Goal: Check status: Check status

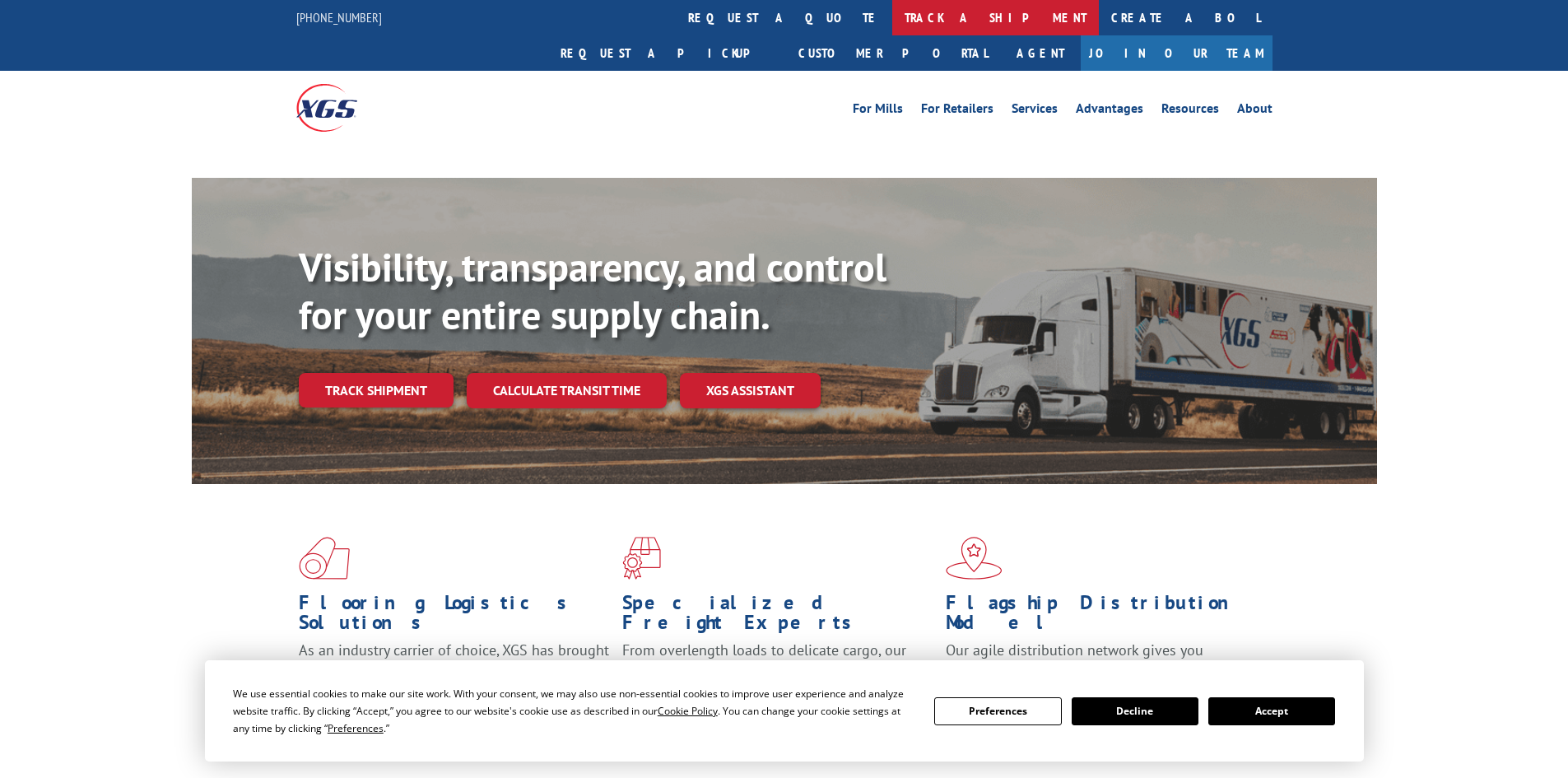
click at [892, 15] on link "track a shipment" at bounding box center [995, 17] width 207 height 35
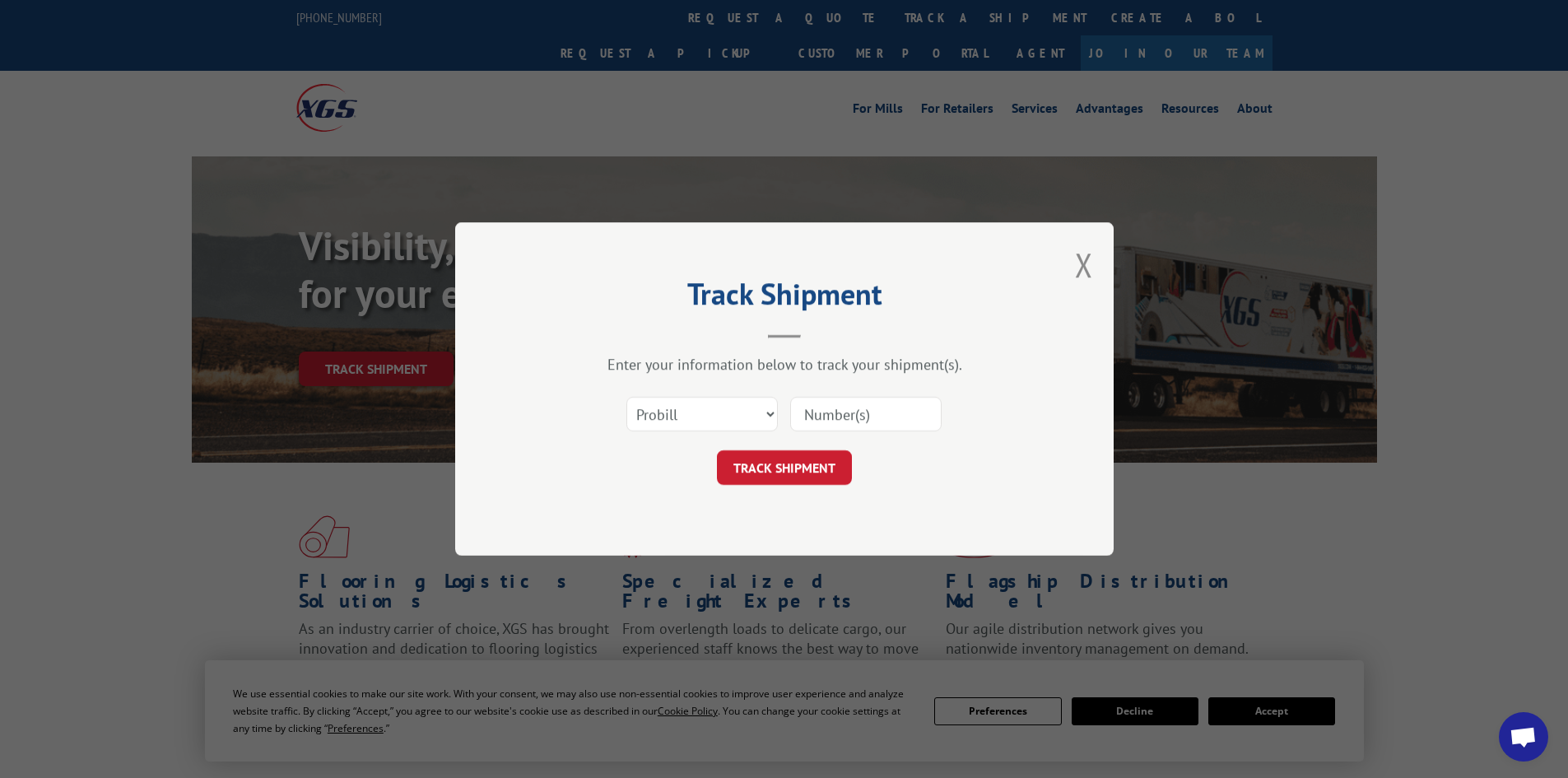
click at [840, 408] on input at bounding box center [866, 414] width 151 height 35
paste input "5892044"
type input "5892044"
click at [807, 454] on button "TRACK SHIPMENT" at bounding box center [784, 467] width 135 height 35
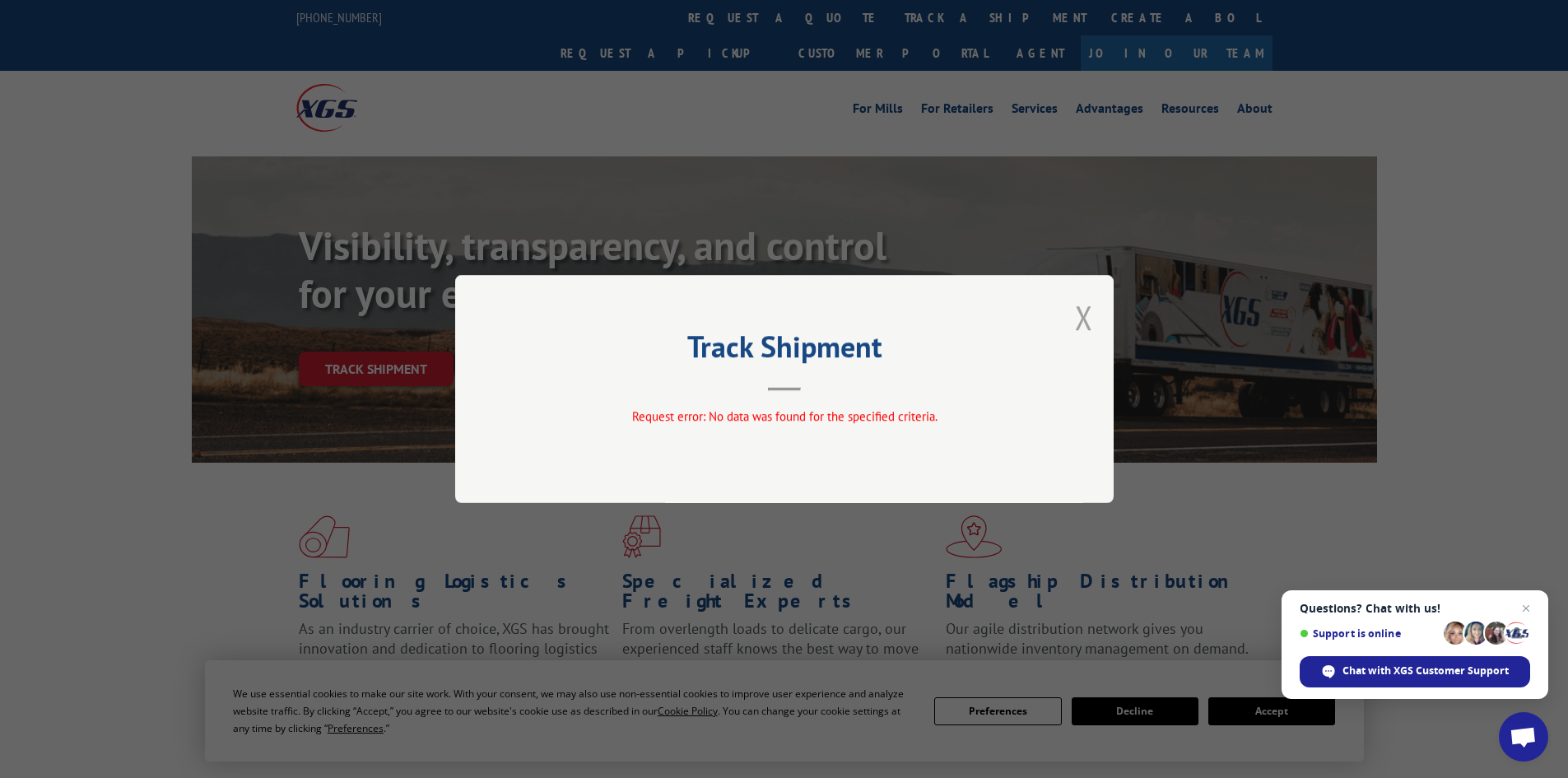
click at [1076, 312] on button "Close modal" at bounding box center [1083, 317] width 18 height 44
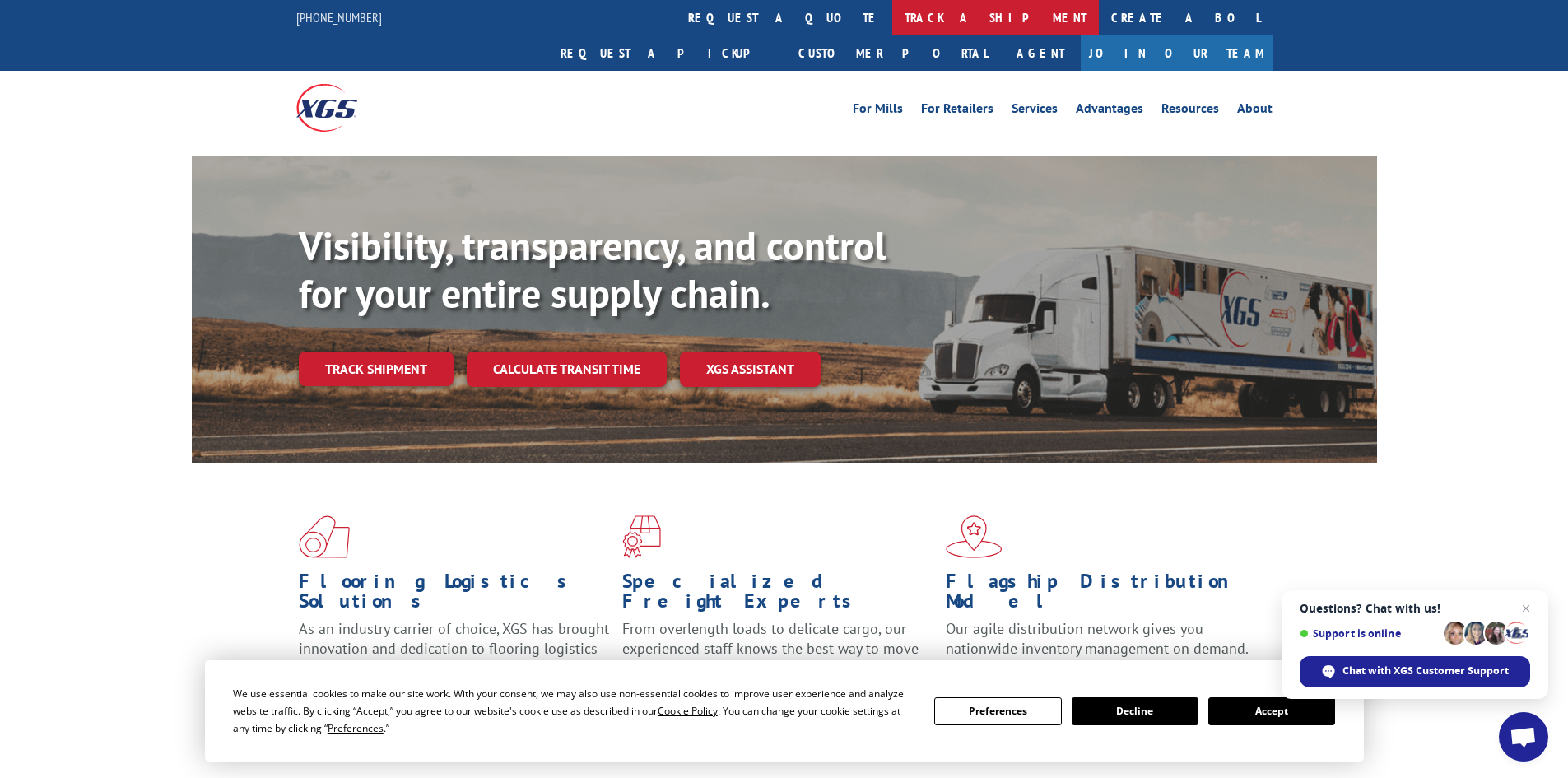
click at [892, 15] on link "track a shipment" at bounding box center [995, 17] width 207 height 35
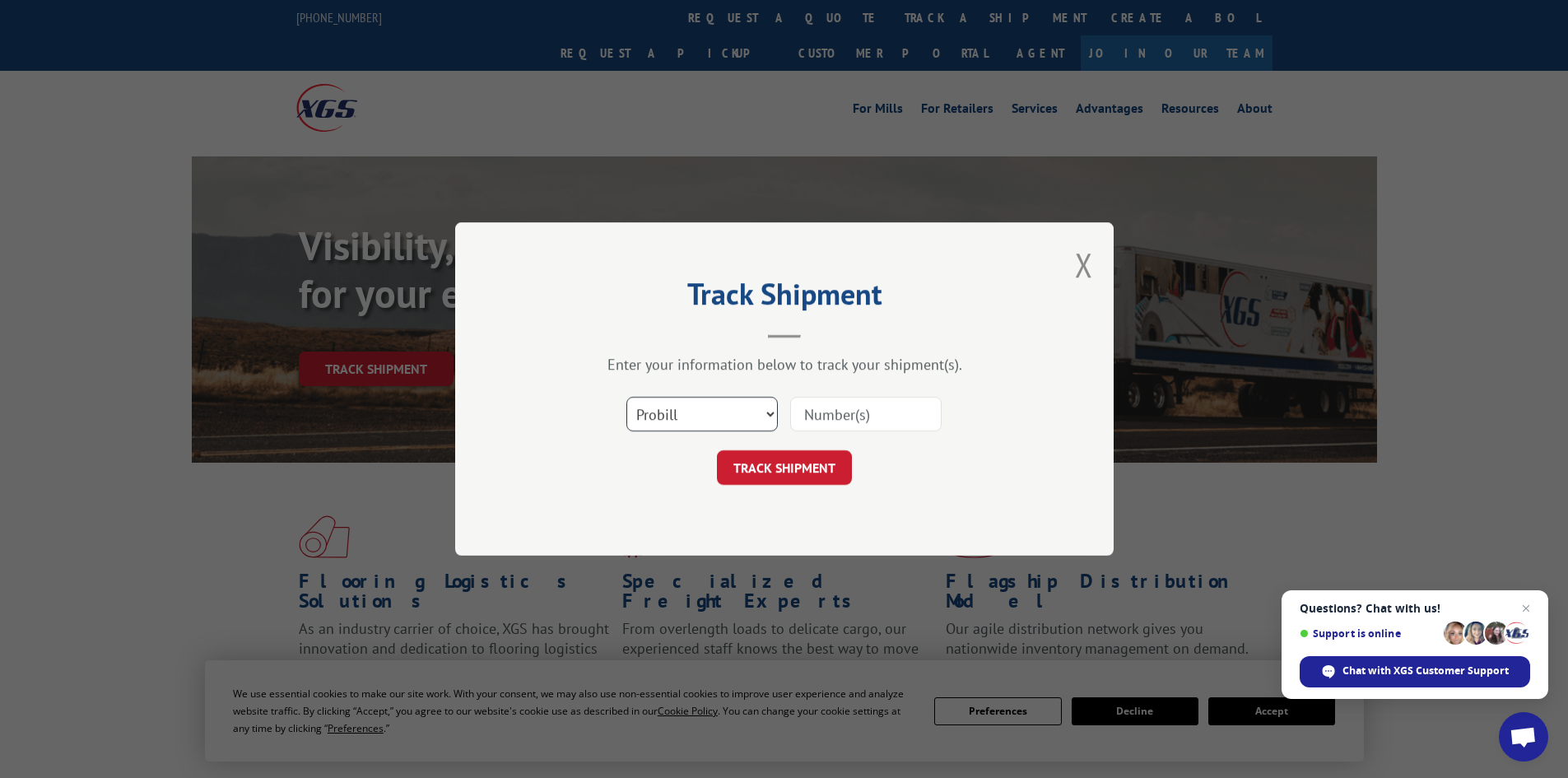
click at [694, 422] on select "Select category... Probill BOL PO" at bounding box center [702, 414] width 151 height 35
select select "bol"
click at [626, 397] on select "Select category... Probill BOL PO" at bounding box center [702, 414] width 151 height 35
click at [857, 411] on input at bounding box center [866, 414] width 151 height 35
paste input "5892044"
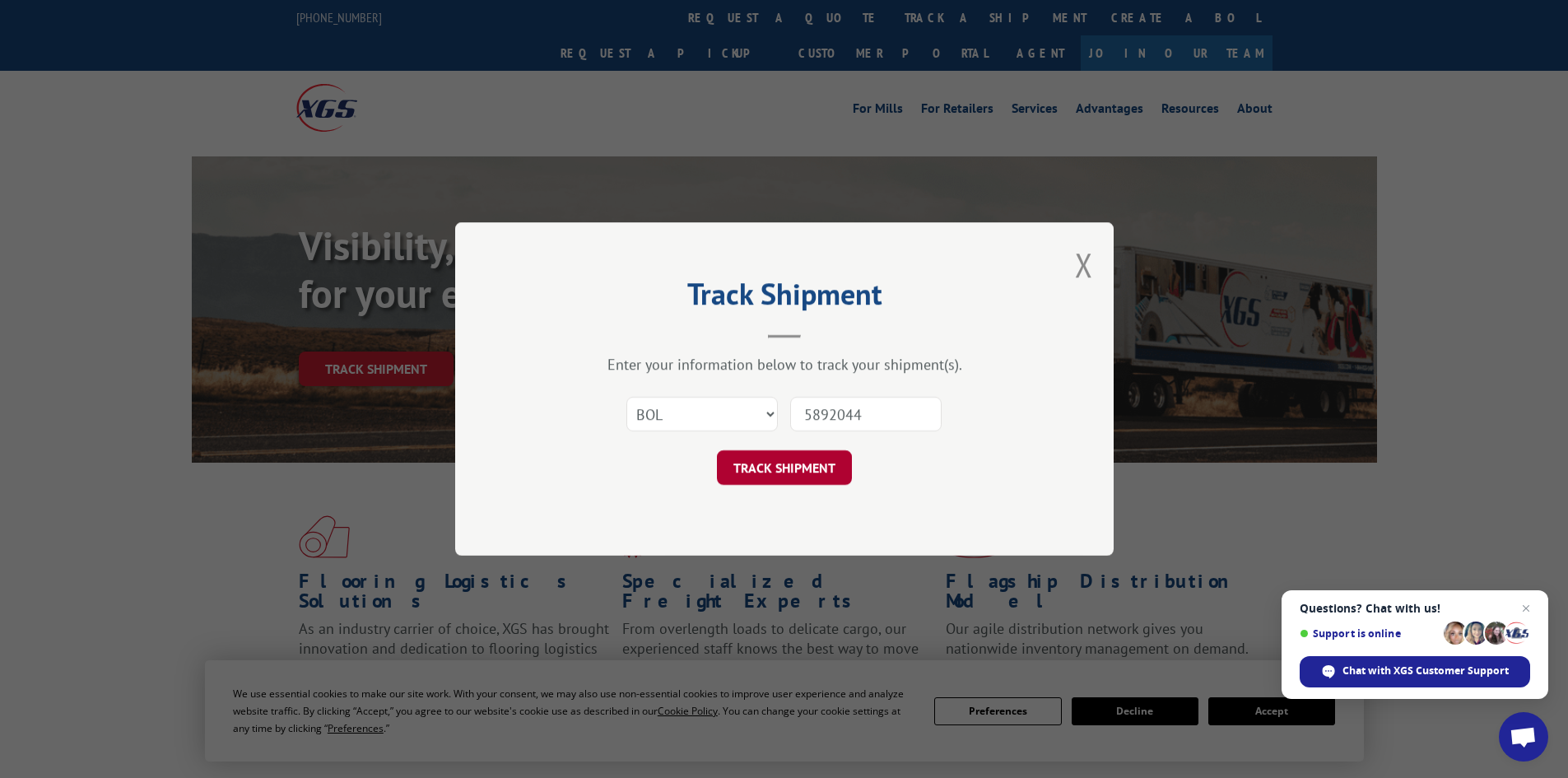
type input "5892044"
click at [838, 471] on button "TRACK SHIPMENT" at bounding box center [784, 467] width 135 height 35
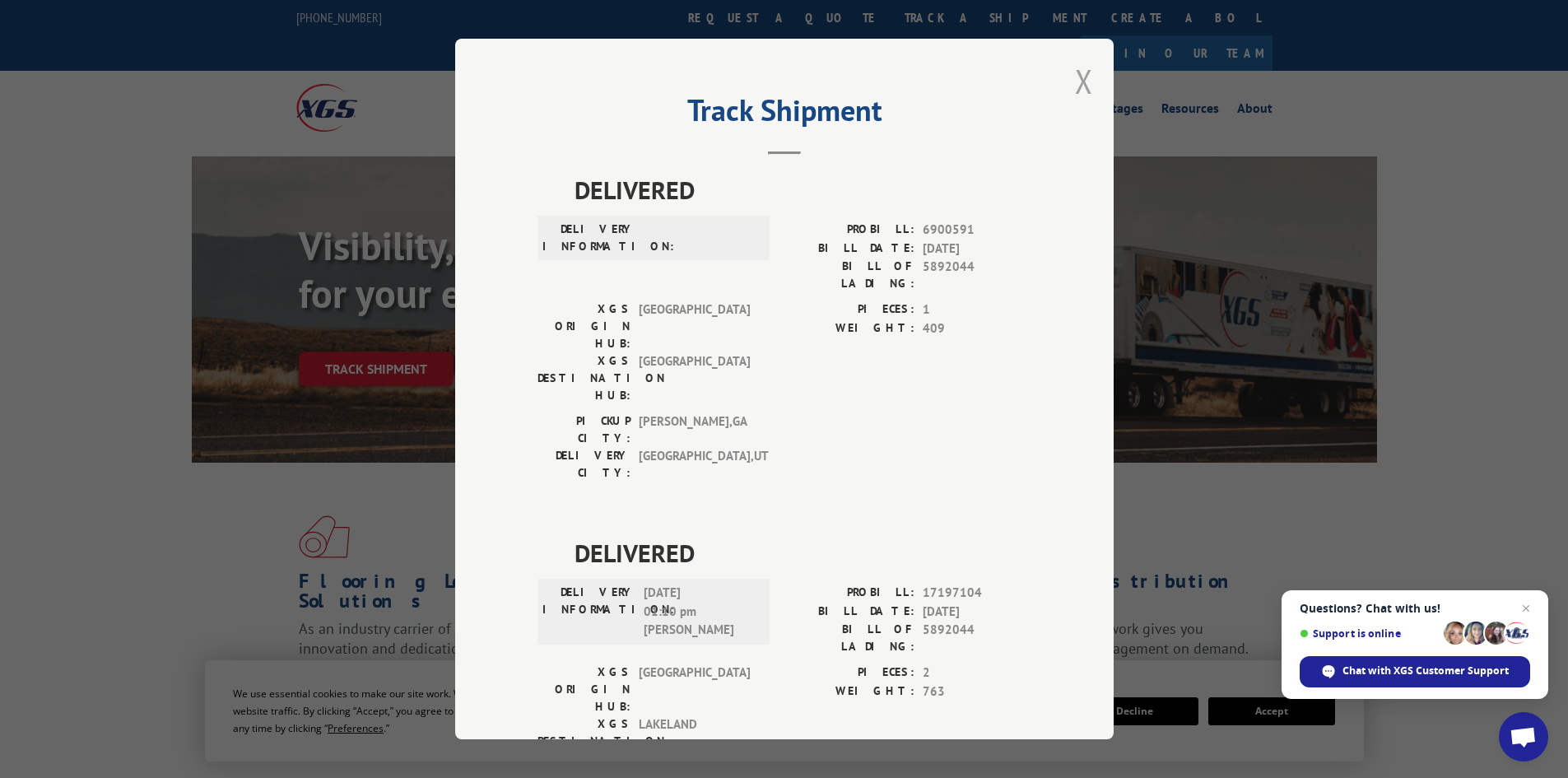
click at [1081, 75] on button "Close modal" at bounding box center [1083, 81] width 18 height 44
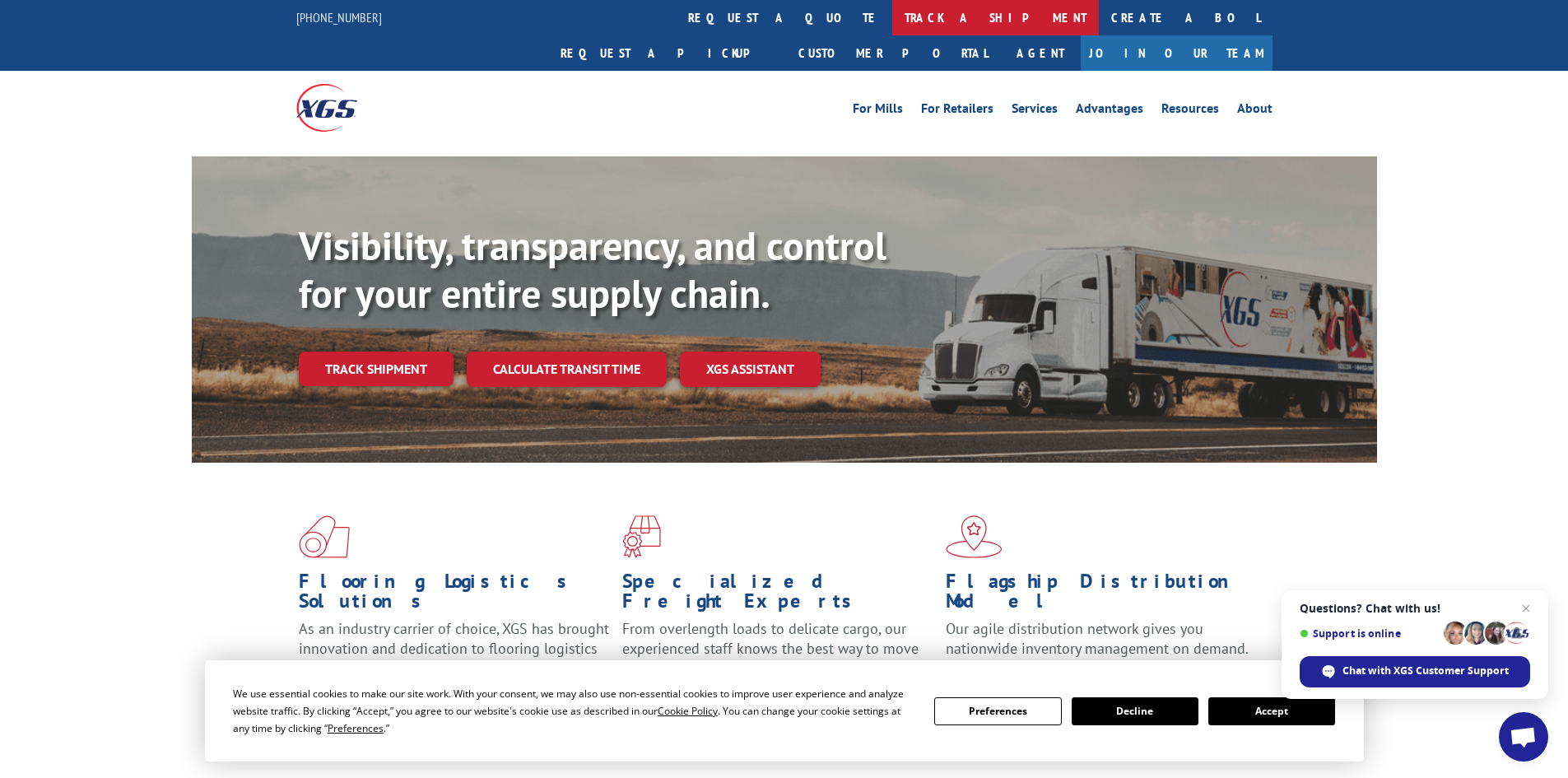
click at [892, 15] on link "track a shipment" at bounding box center [995, 17] width 207 height 35
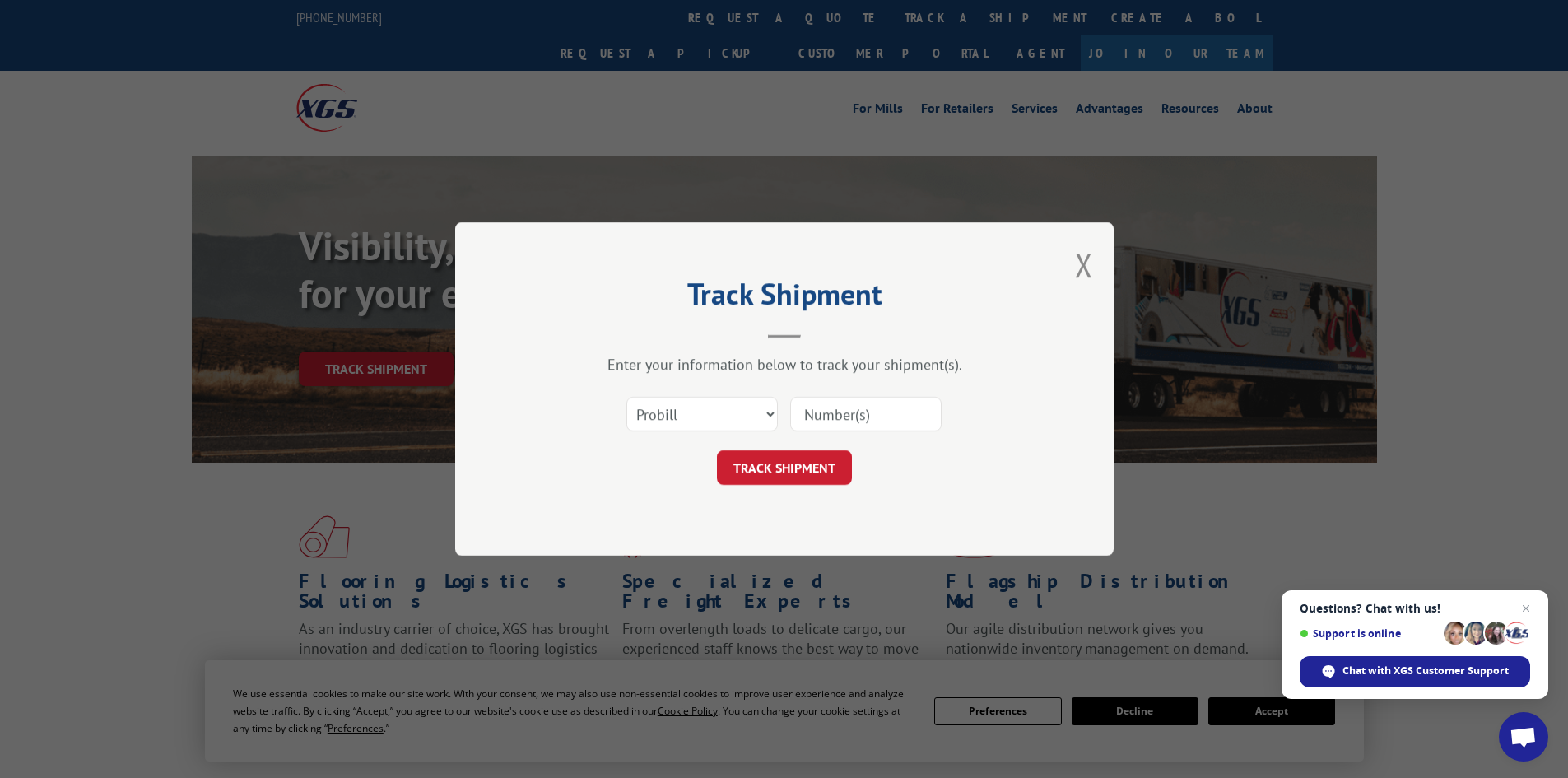
click at [841, 409] on input at bounding box center [866, 414] width 151 height 35
click at [758, 419] on select "Select category... Probill BOL PO" at bounding box center [702, 414] width 151 height 35
select select "bol"
click at [626, 397] on select "Select category... Probill BOL PO" at bounding box center [702, 414] width 151 height 35
click at [847, 416] on input at bounding box center [866, 414] width 151 height 35
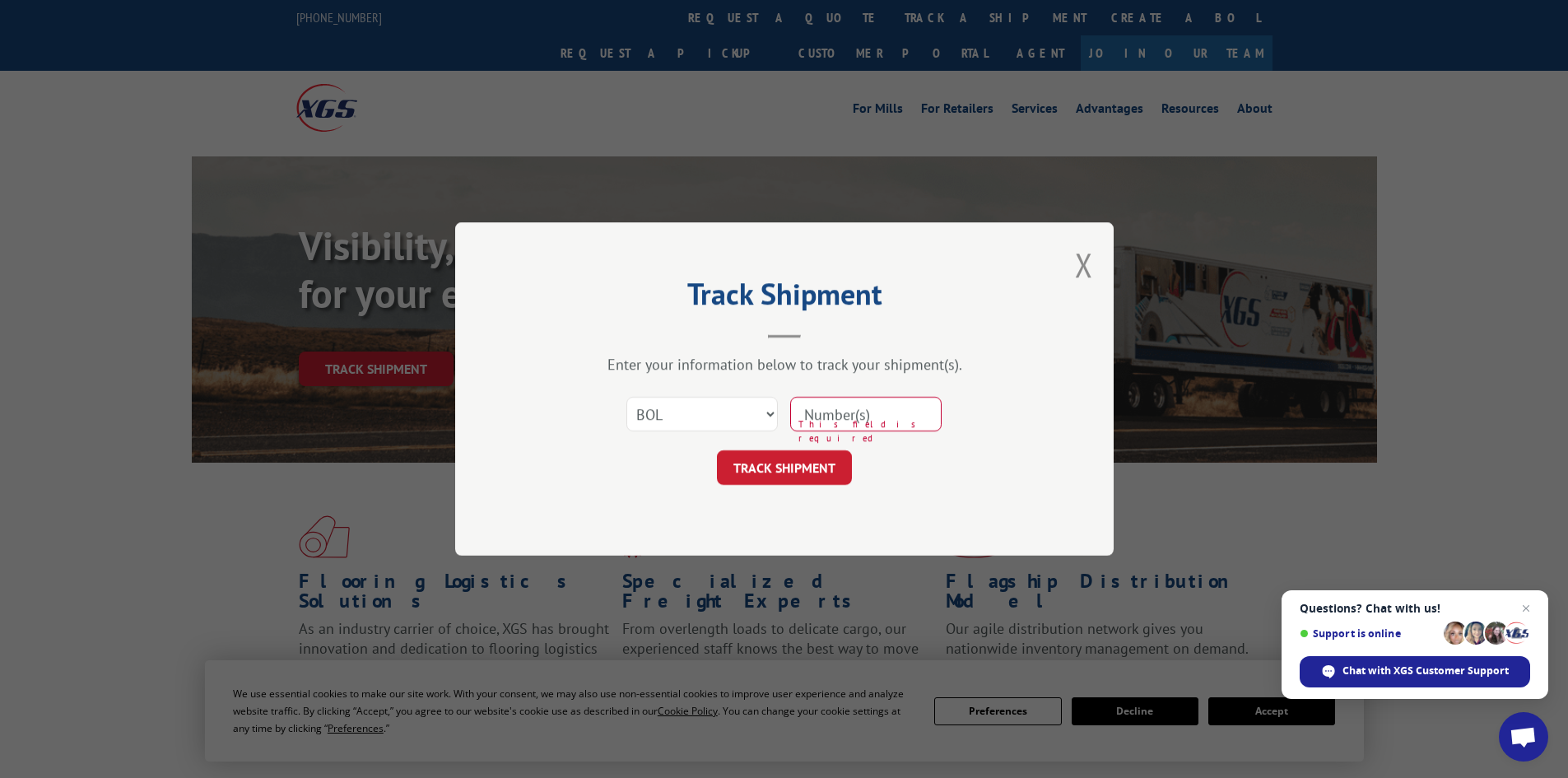
paste input "2870159"
type input "2870159"
click at [820, 467] on button "TRACK SHIPMENT" at bounding box center [784, 467] width 135 height 35
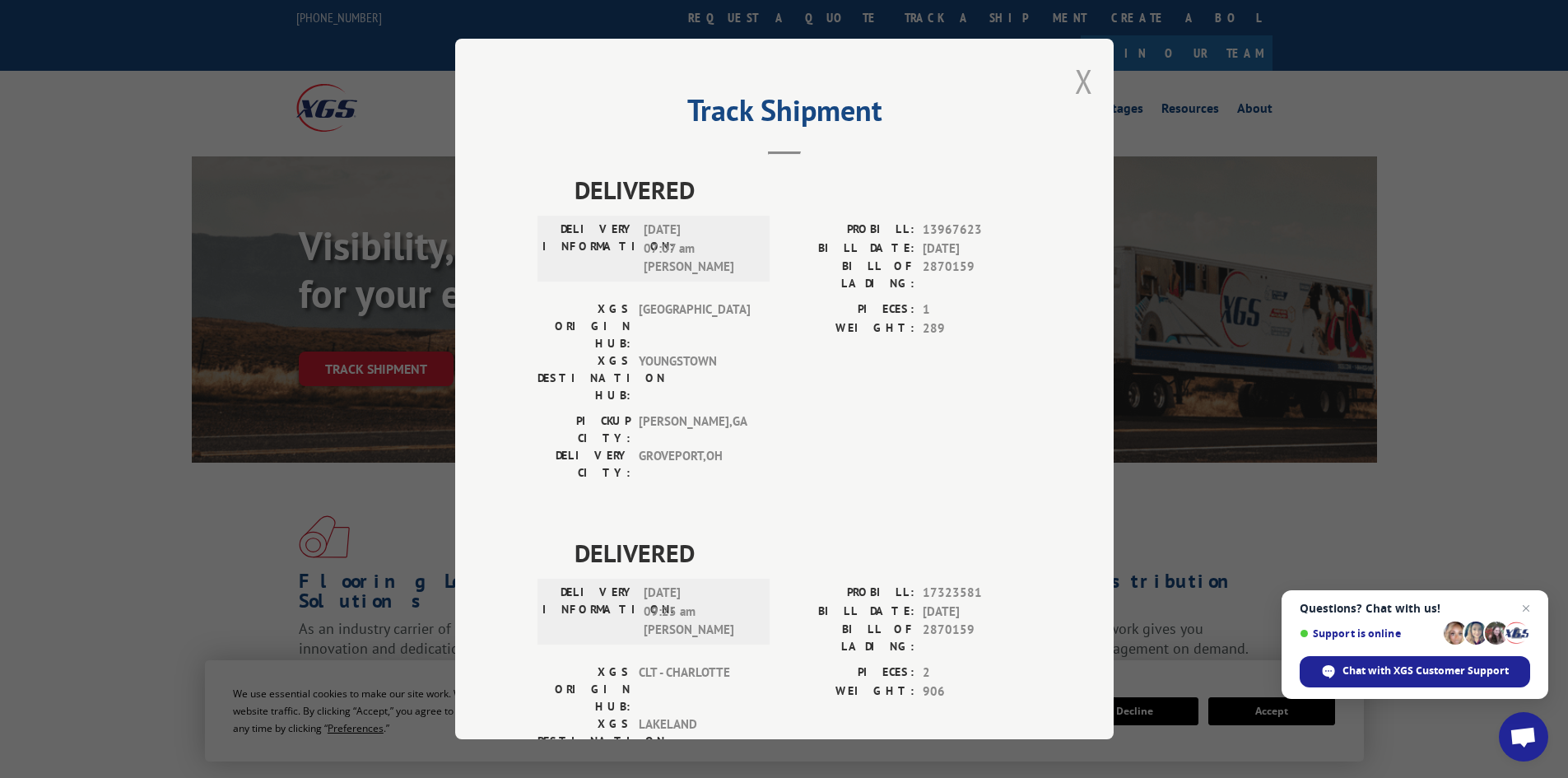
click at [1074, 75] on button "Close modal" at bounding box center [1083, 81] width 18 height 44
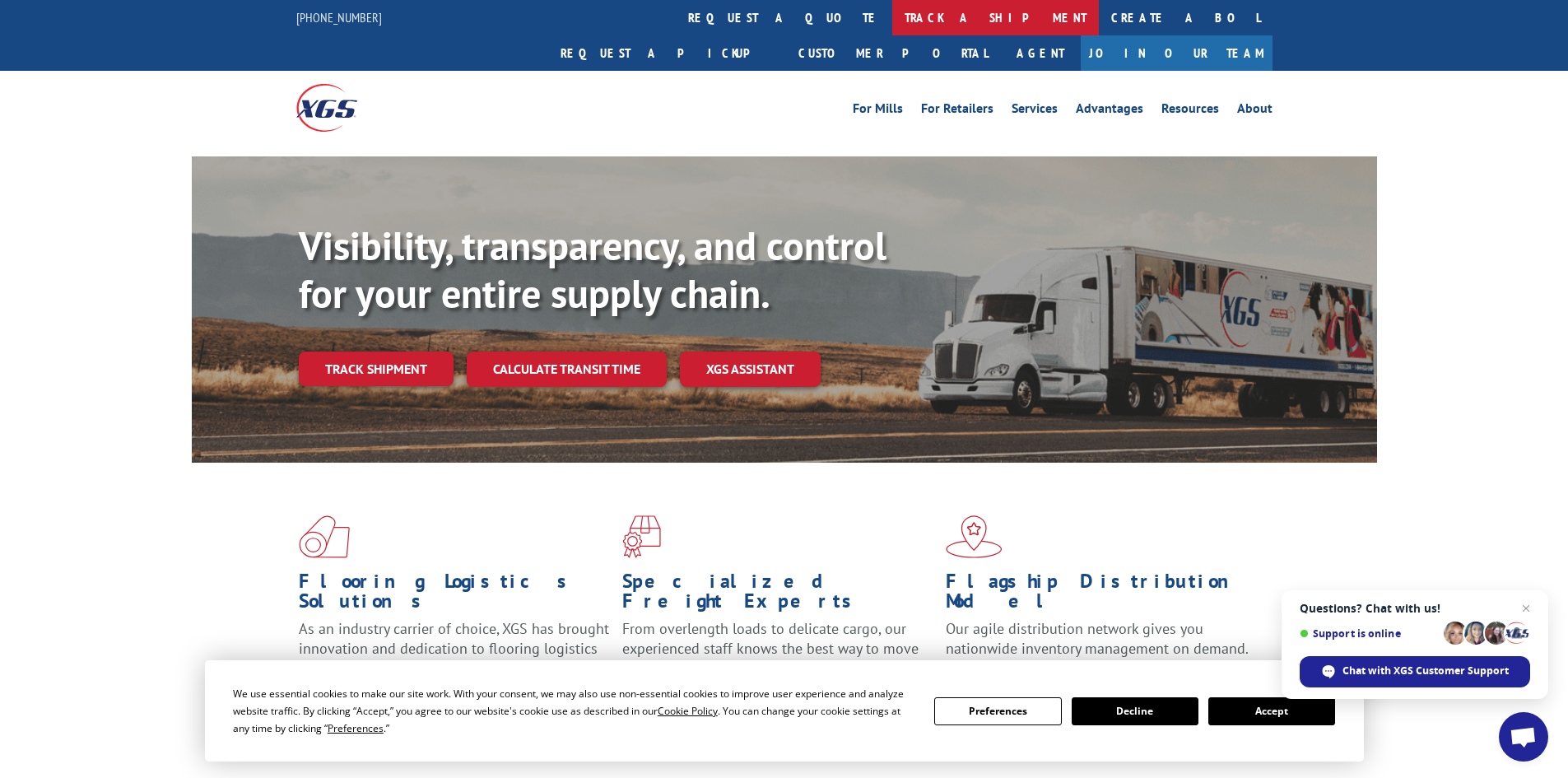
click at [892, 18] on link "track a shipment" at bounding box center [995, 17] width 207 height 35
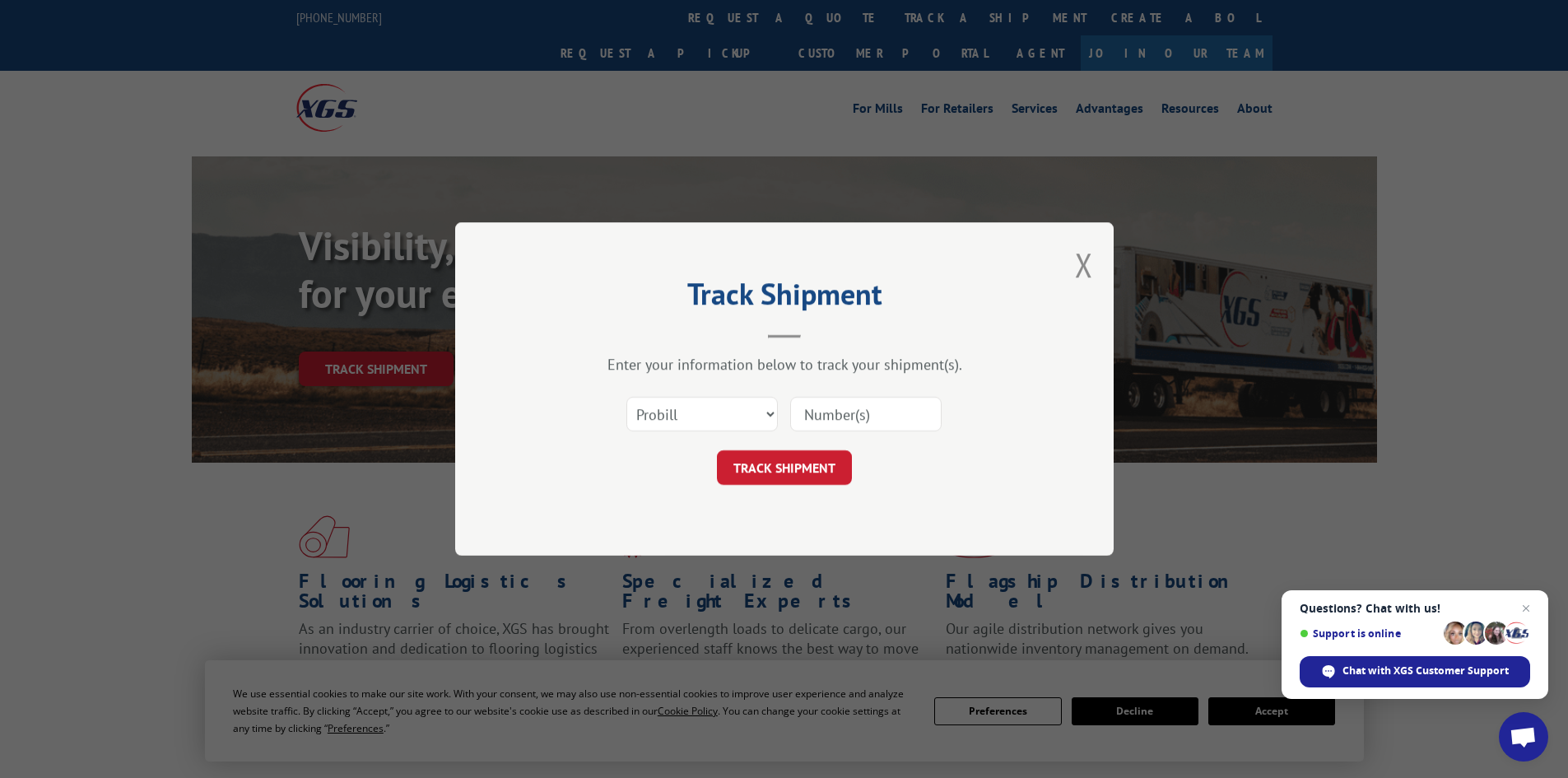
drag, startPoint x: 694, startPoint y: 378, endPoint x: 689, endPoint y: 409, distance: 31.4
click at [692, 395] on div "Enter your information below to track your shipment(s). Select category... Prob…" at bounding box center [784, 419] width 494 height 130
click at [689, 409] on select "Select category... Probill BOL PO" at bounding box center [702, 414] width 151 height 35
click at [626, 397] on select "Select category... Probill BOL PO" at bounding box center [702, 414] width 151 height 35
click at [824, 419] on input at bounding box center [866, 414] width 151 height 35
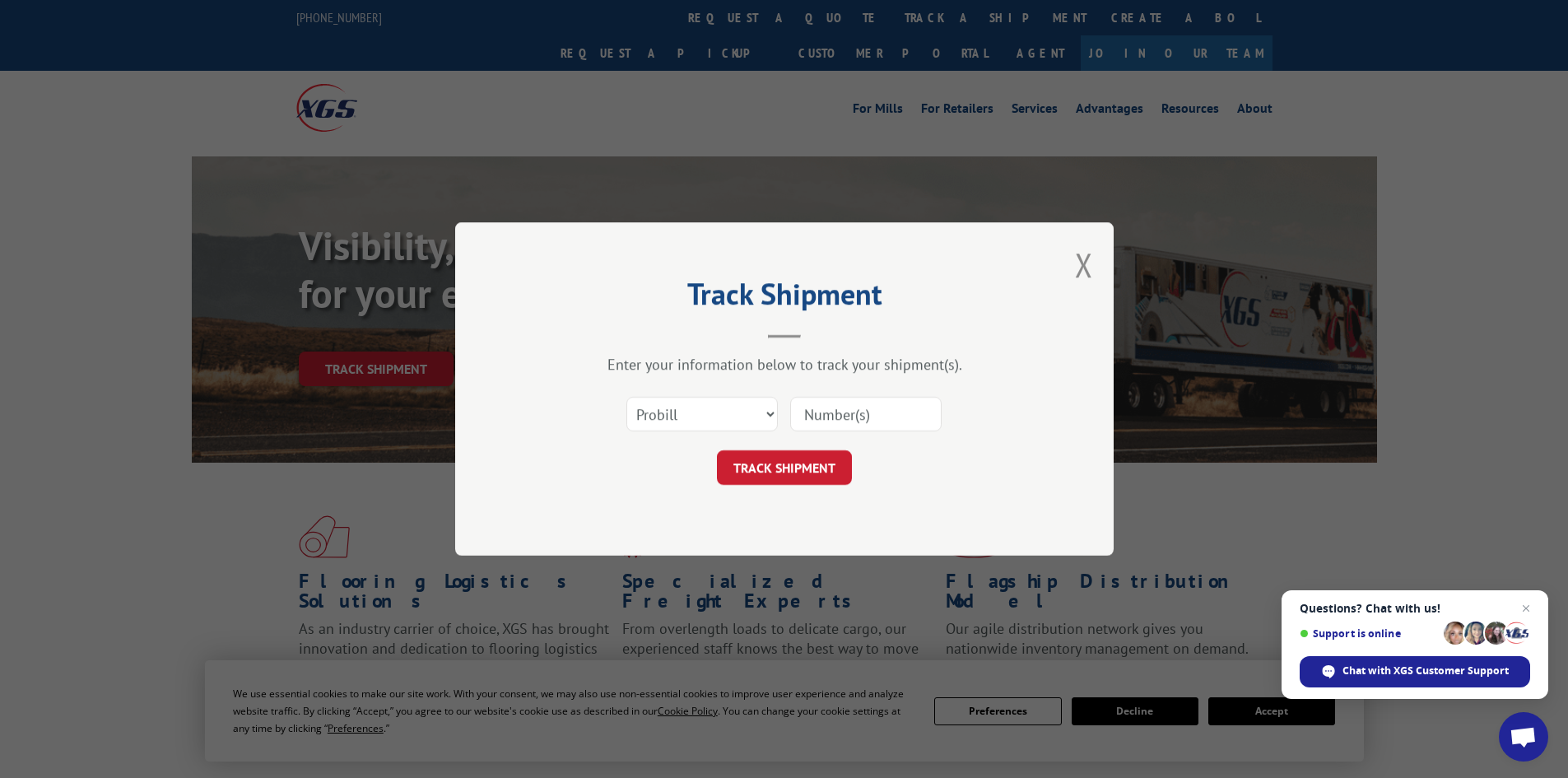
paste input "2870159"
type input "2870159"
click at [815, 459] on button "TRACK SHIPMENT" at bounding box center [784, 467] width 135 height 35
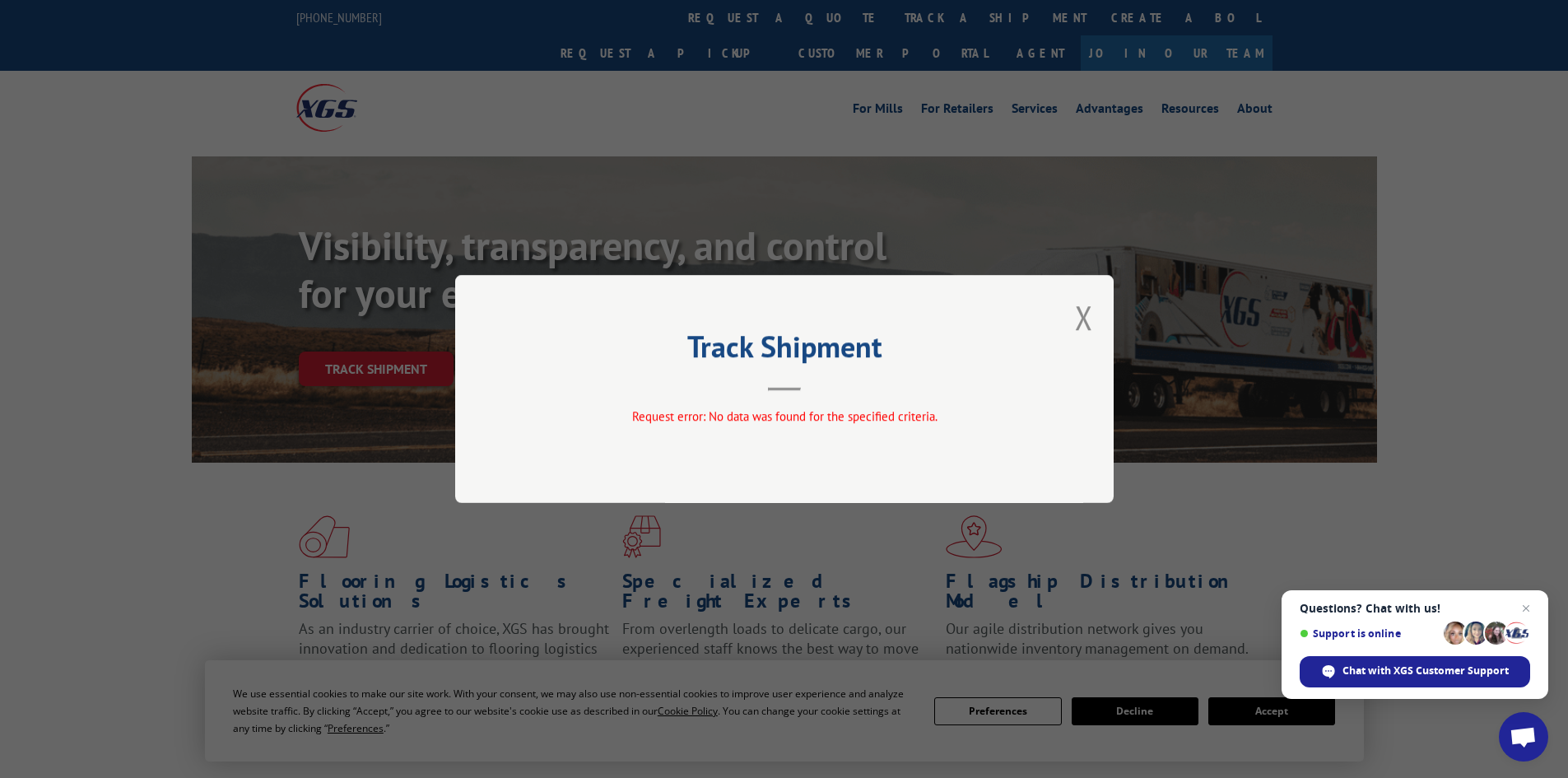
click at [1073, 328] on div "Track Shipment Request error: No data was found for the specified criteria." at bounding box center [784, 389] width 659 height 228
click at [1084, 320] on button "Close modal" at bounding box center [1083, 317] width 18 height 44
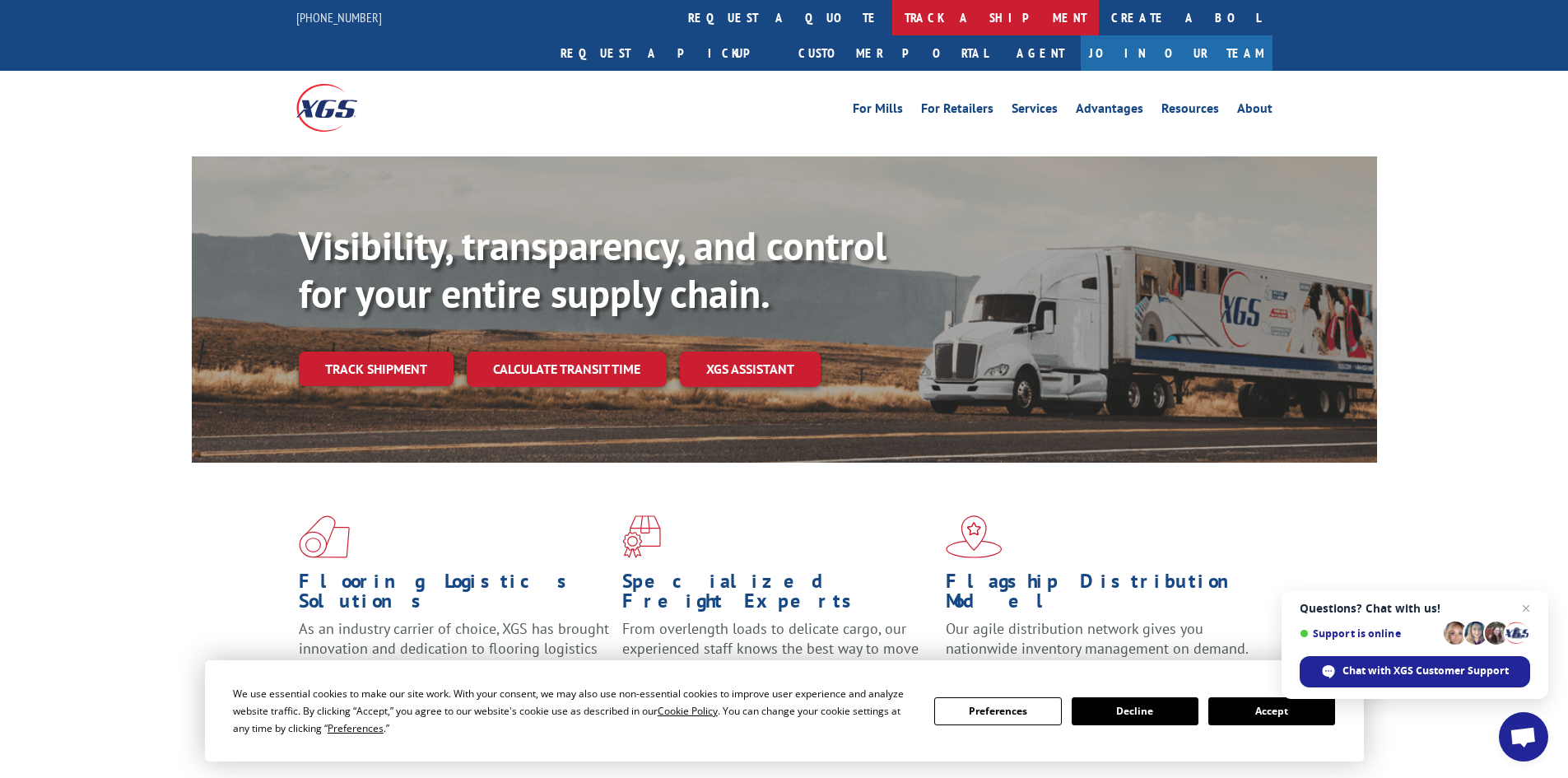
click at [892, 10] on link "track a shipment" at bounding box center [995, 17] width 207 height 35
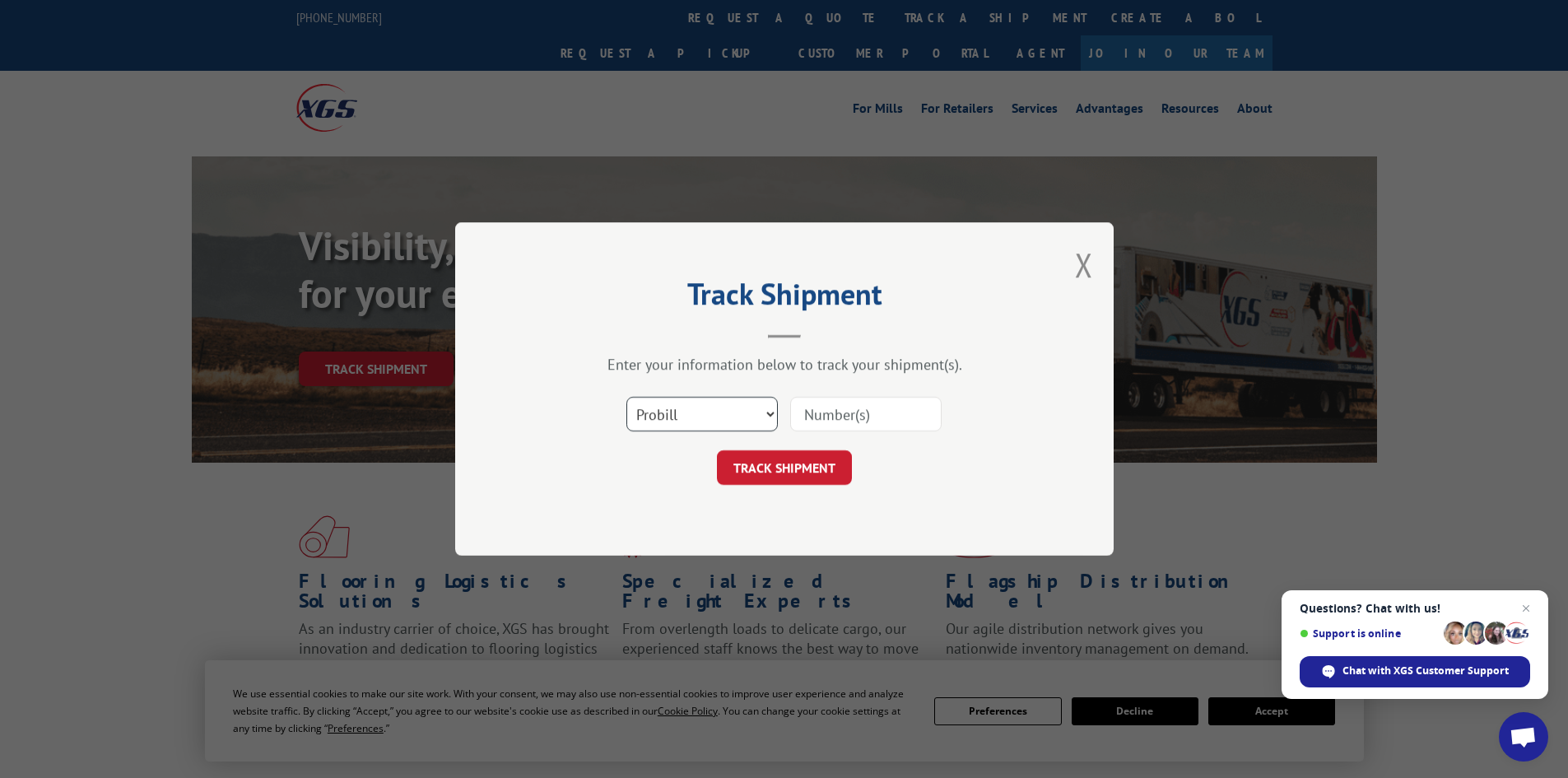
click at [693, 422] on select "Select category... Probill BOL PO" at bounding box center [702, 414] width 151 height 35
select select "po"
click at [626, 397] on select "Select category... Probill BOL PO" at bounding box center [702, 414] width 151 height 35
click at [859, 419] on input at bounding box center [866, 414] width 151 height 35
paste input "85495"
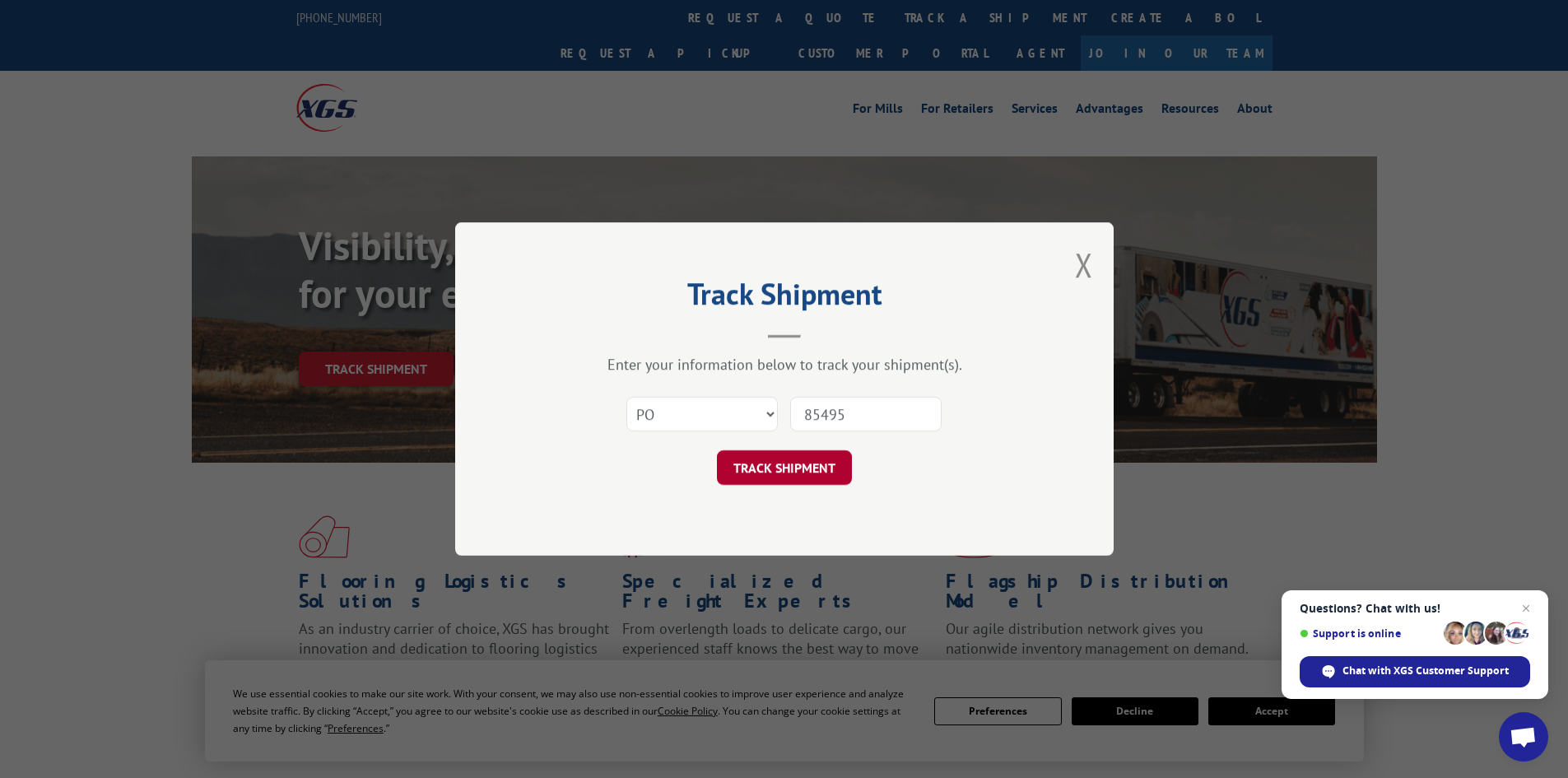
type input "85495"
click at [814, 470] on button "TRACK SHIPMENT" at bounding box center [784, 467] width 135 height 35
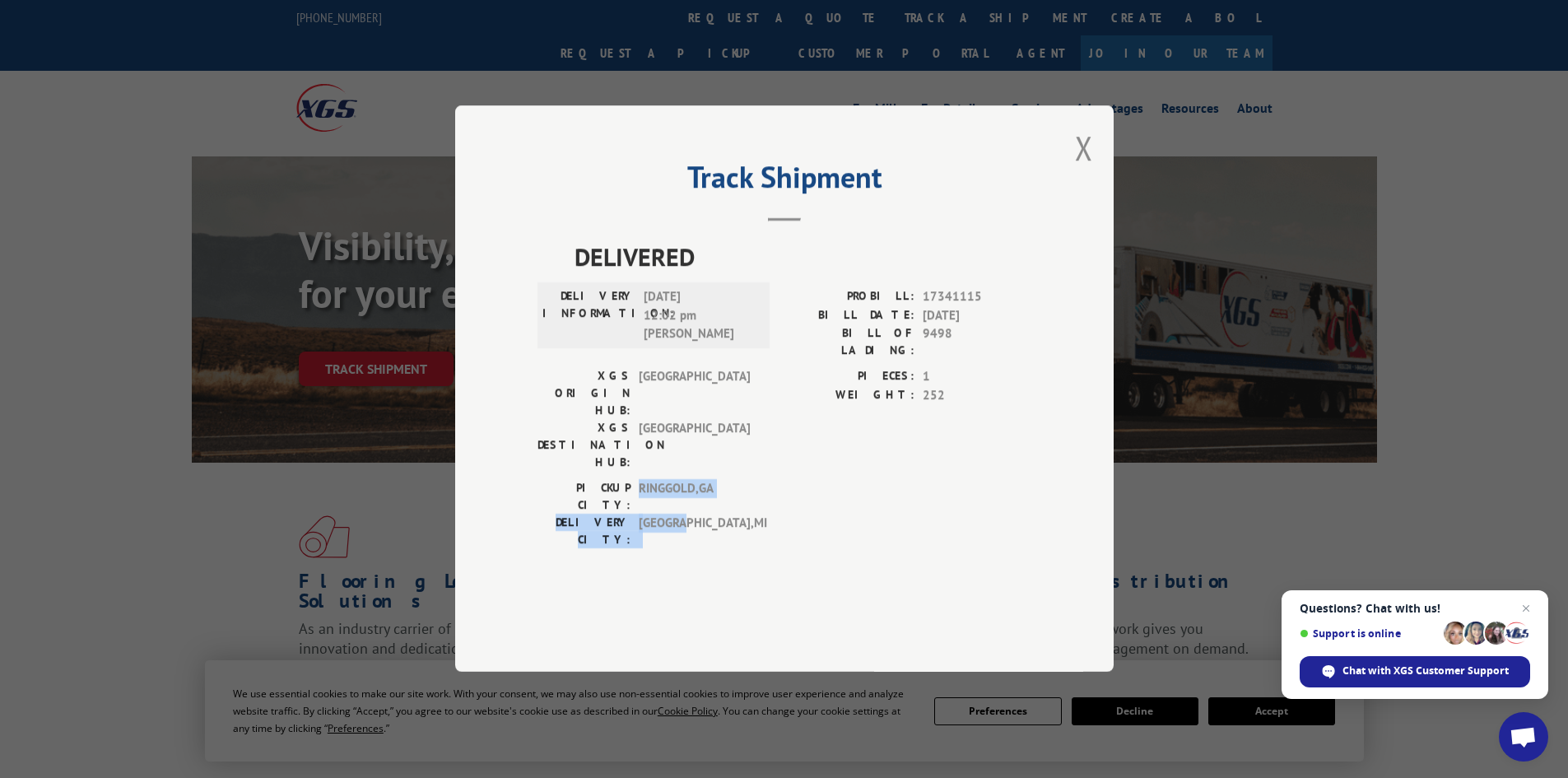
drag, startPoint x: 640, startPoint y: 471, endPoint x: 680, endPoint y: 482, distance: 41.5
click at [680, 482] on div "PICKUP CITY: RINGGOLD , GA DELIVERY CITY: BAY CITY , MI" at bounding box center [649, 514] width 222 height 69
click at [1089, 169] on button "Close modal" at bounding box center [1083, 148] width 18 height 44
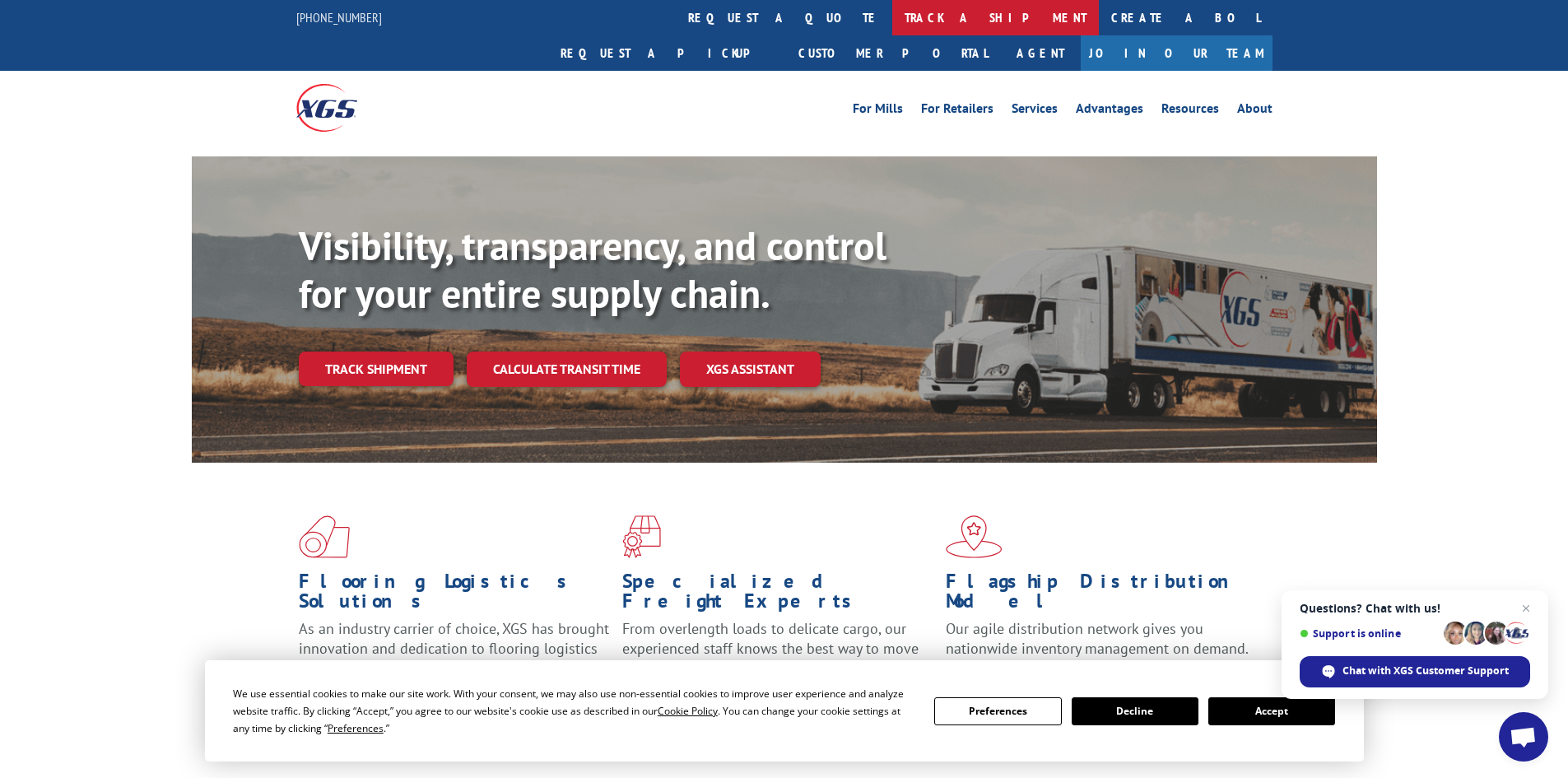
click at [892, 17] on link "track a shipment" at bounding box center [995, 17] width 207 height 35
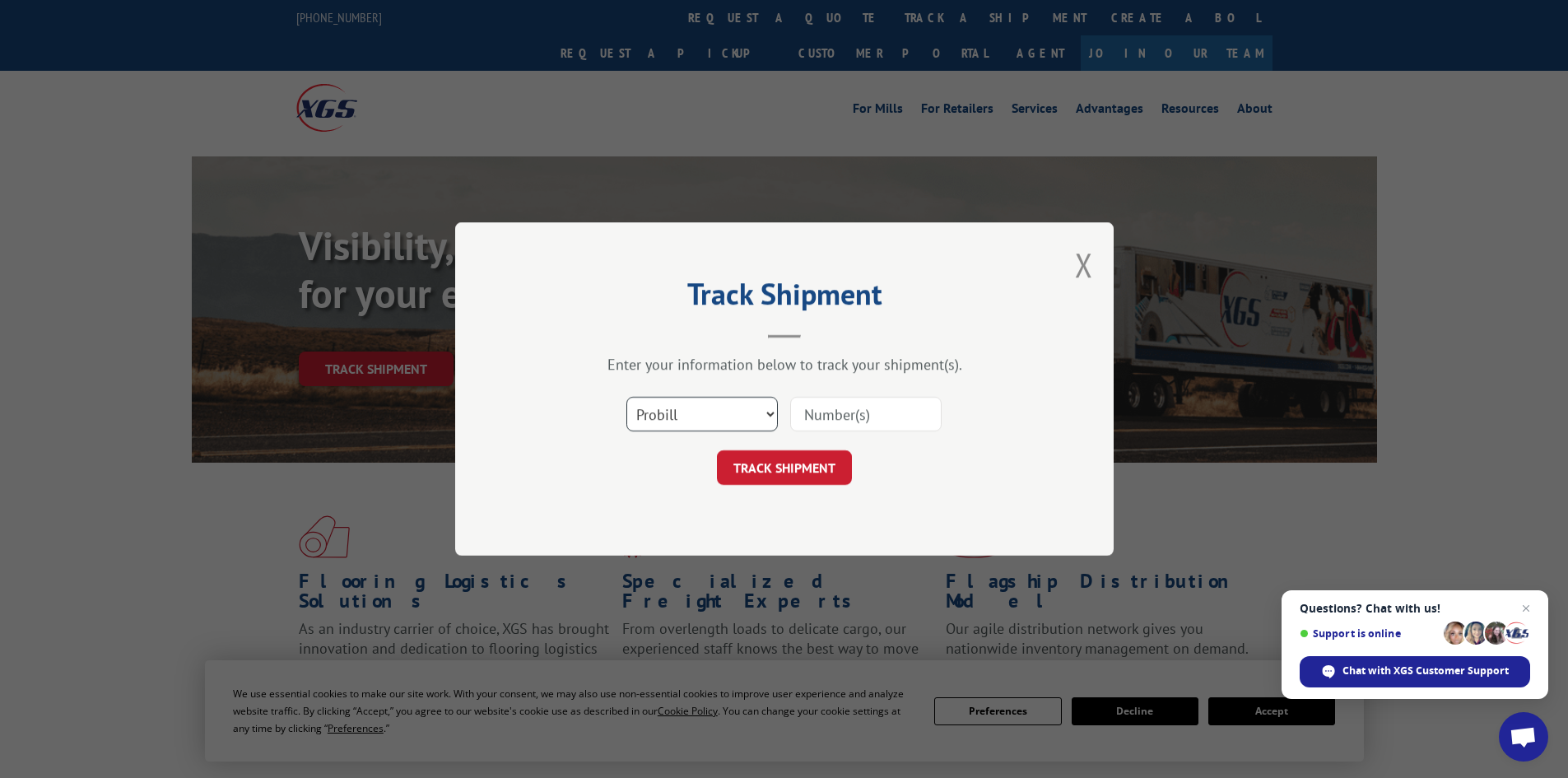
click at [722, 419] on select "Select category... Probill BOL PO" at bounding box center [702, 414] width 151 height 35
select select "po"
click at [626, 397] on select "Select category... Probill BOL PO" at bounding box center [702, 414] width 151 height 35
click at [890, 419] on input at bounding box center [866, 414] width 151 height 35
paste input "85495"
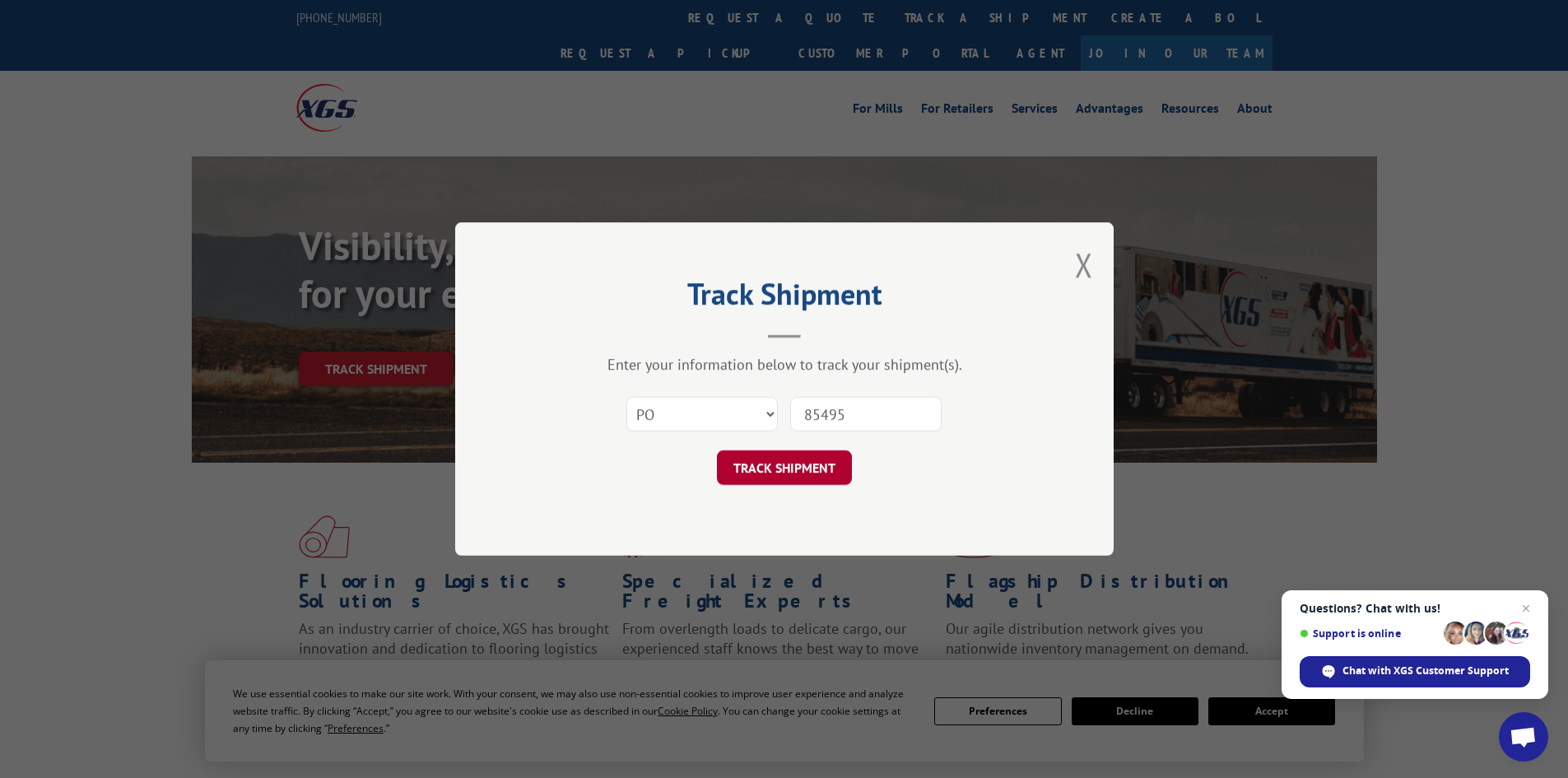
type input "85495"
click at [817, 469] on button "TRACK SHIPMENT" at bounding box center [784, 467] width 135 height 35
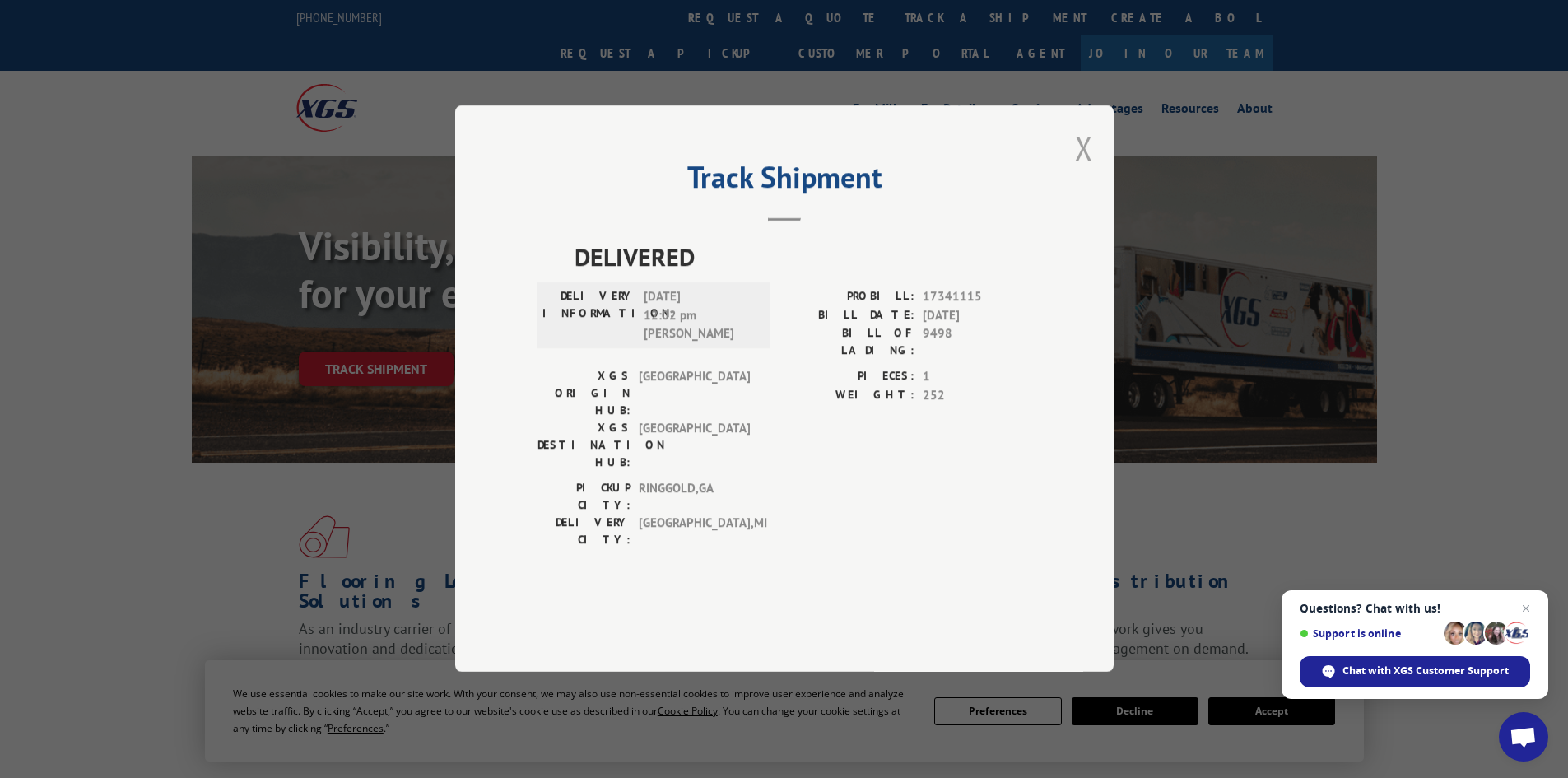
click at [1081, 169] on button "Close modal" at bounding box center [1083, 148] width 18 height 44
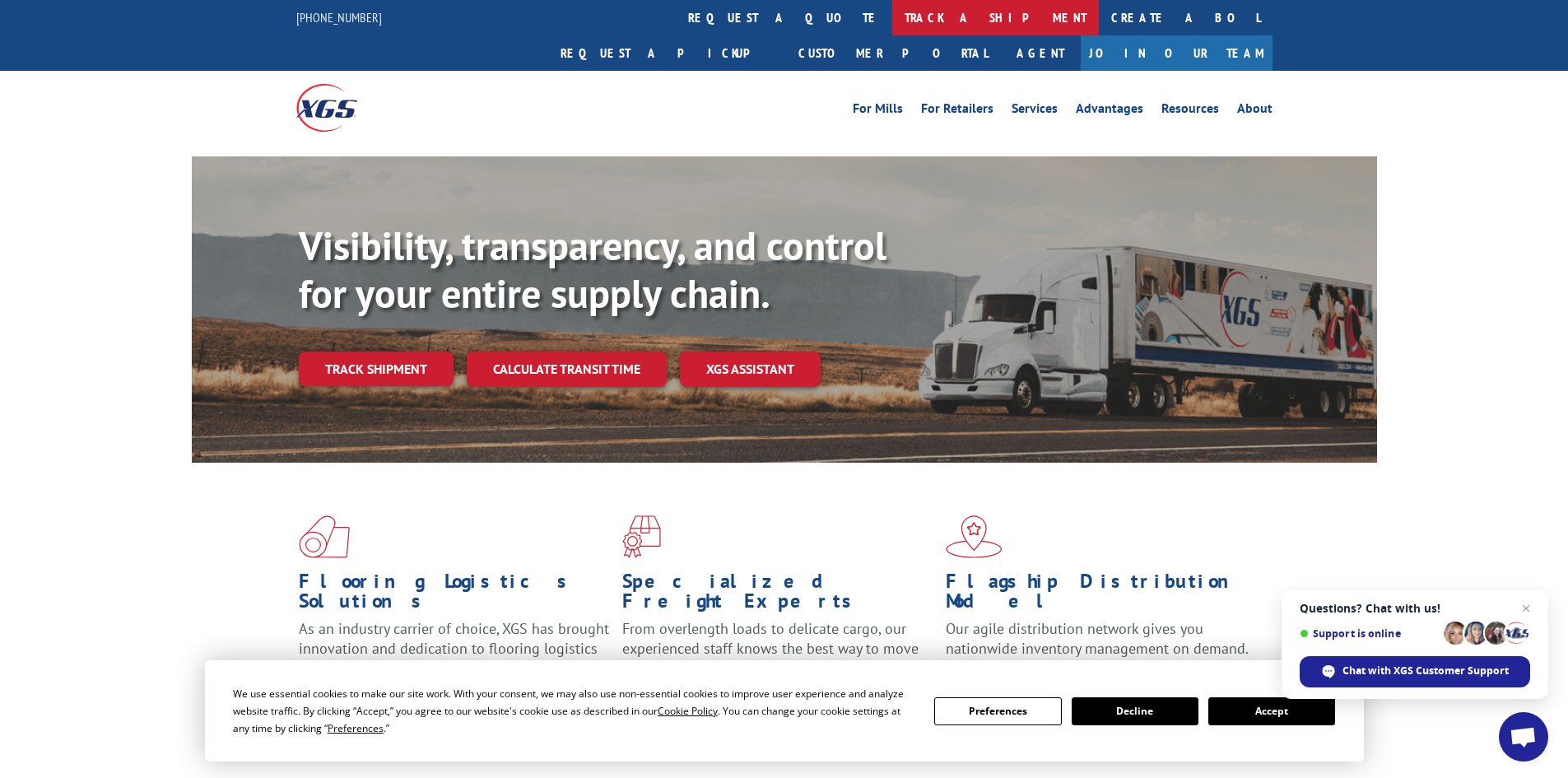
click at [892, 7] on link "track a shipment" at bounding box center [995, 17] width 207 height 35
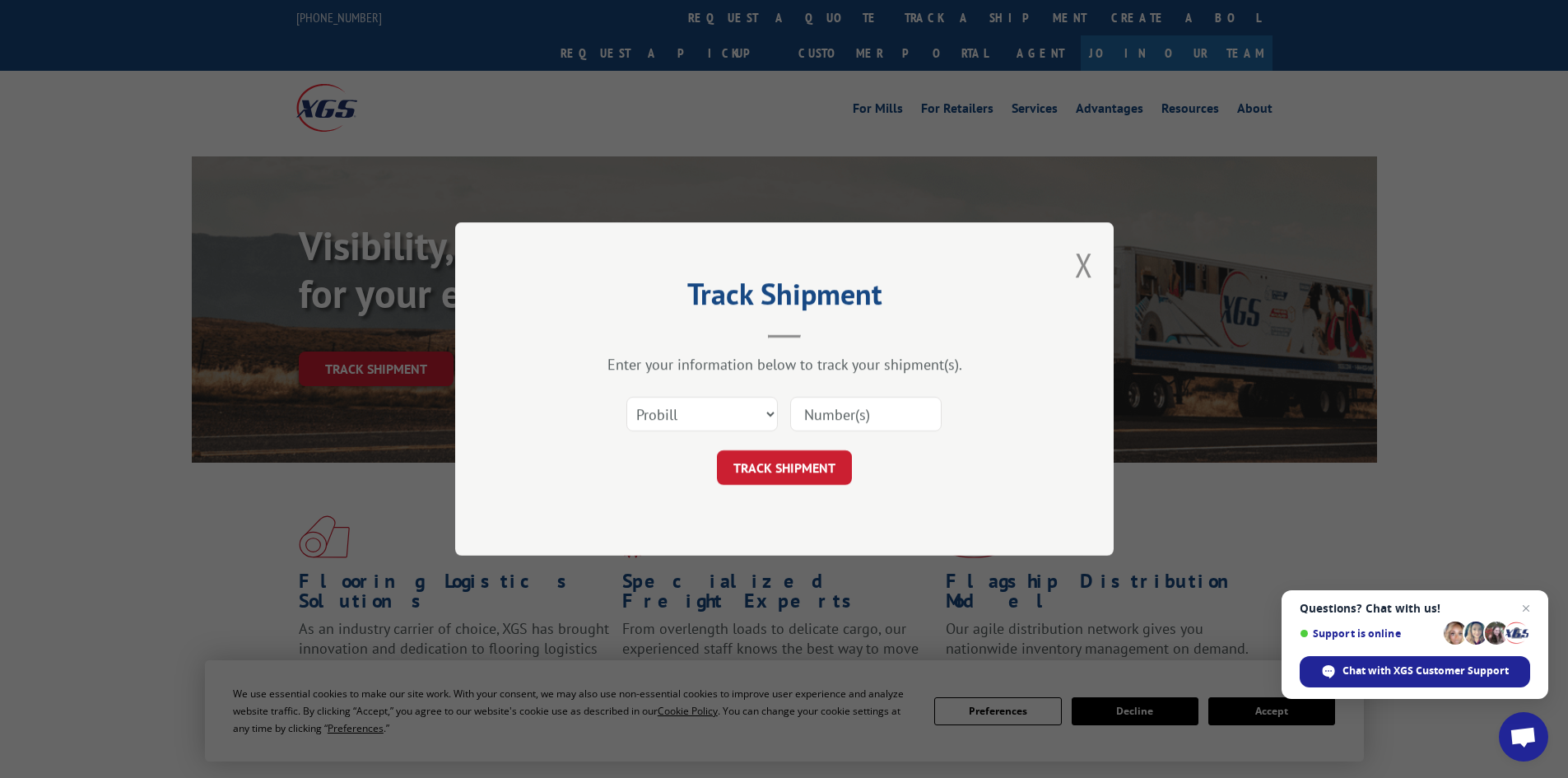
click at [738, 392] on div "Select category... Probill BOL PO" at bounding box center [784, 414] width 494 height 55
click at [735, 410] on select "Select category... Probill BOL PO" at bounding box center [702, 414] width 151 height 35
click at [842, 427] on input at bounding box center [866, 414] width 151 height 35
paste input "85495"
type input "85495"
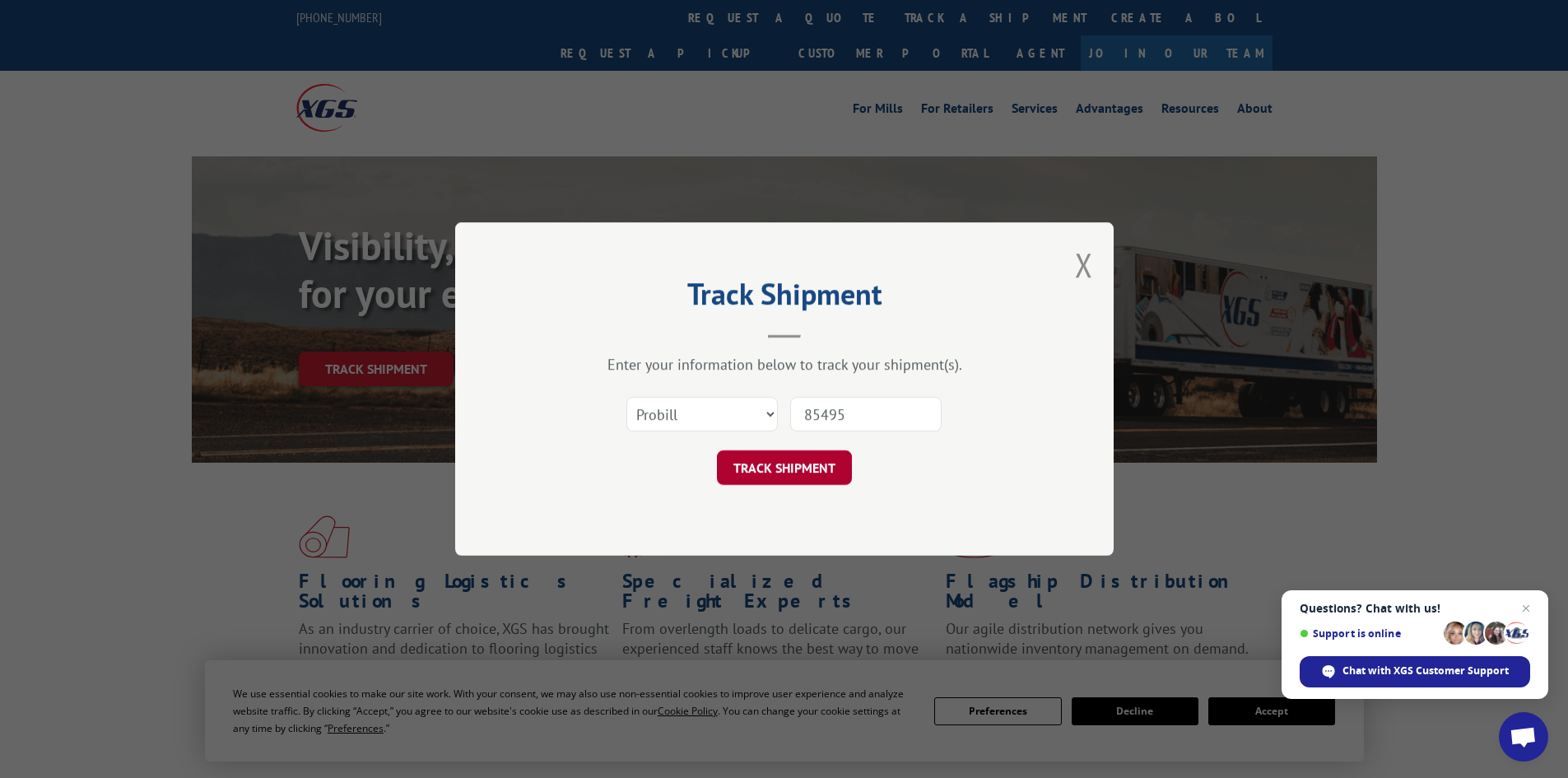
click at [833, 462] on button "TRACK SHIPMENT" at bounding box center [784, 467] width 135 height 35
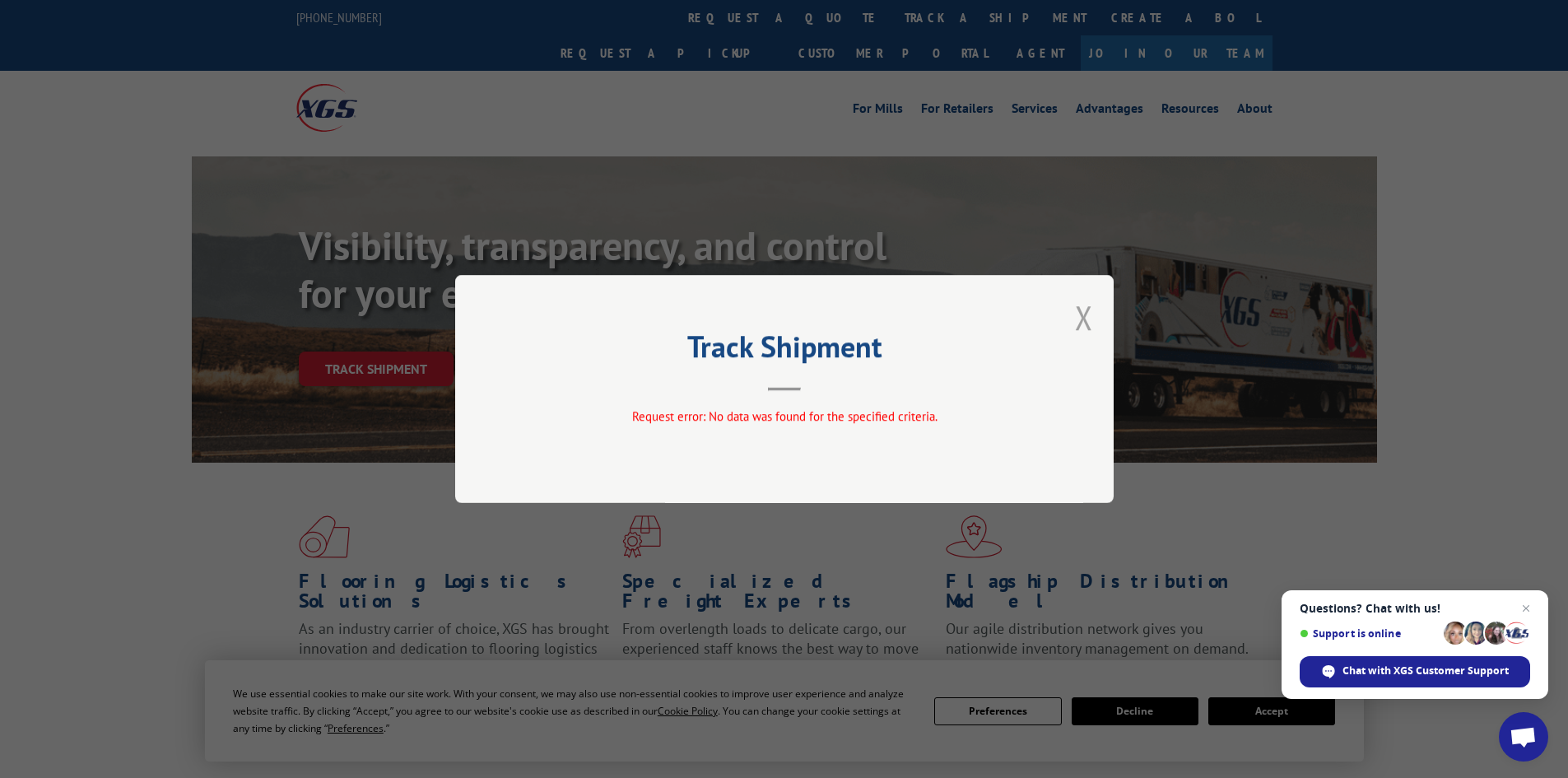
click at [1082, 311] on button "Close modal" at bounding box center [1083, 317] width 18 height 44
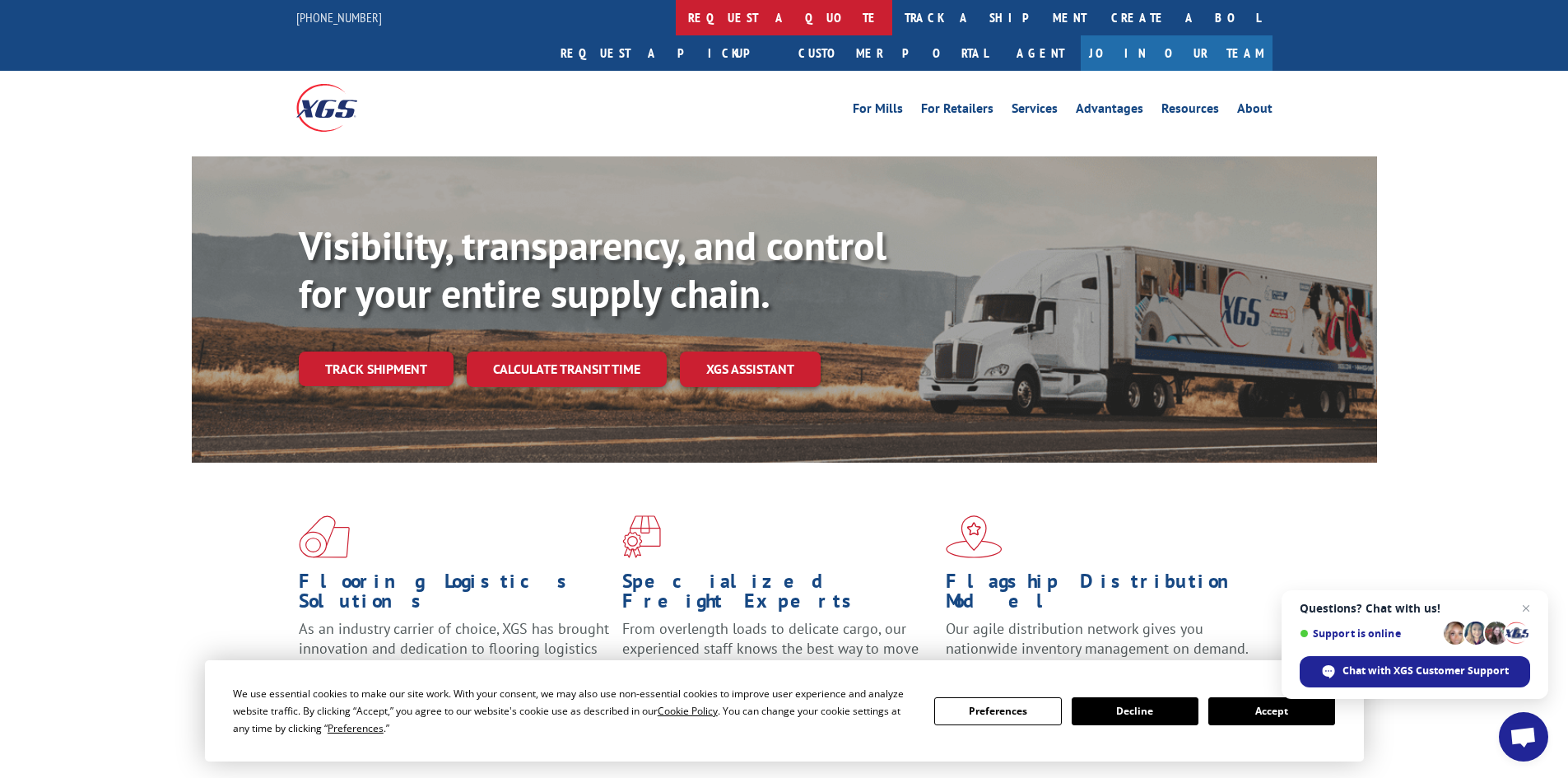
click at [676, 3] on link "request a quote" at bounding box center [784, 17] width 217 height 35
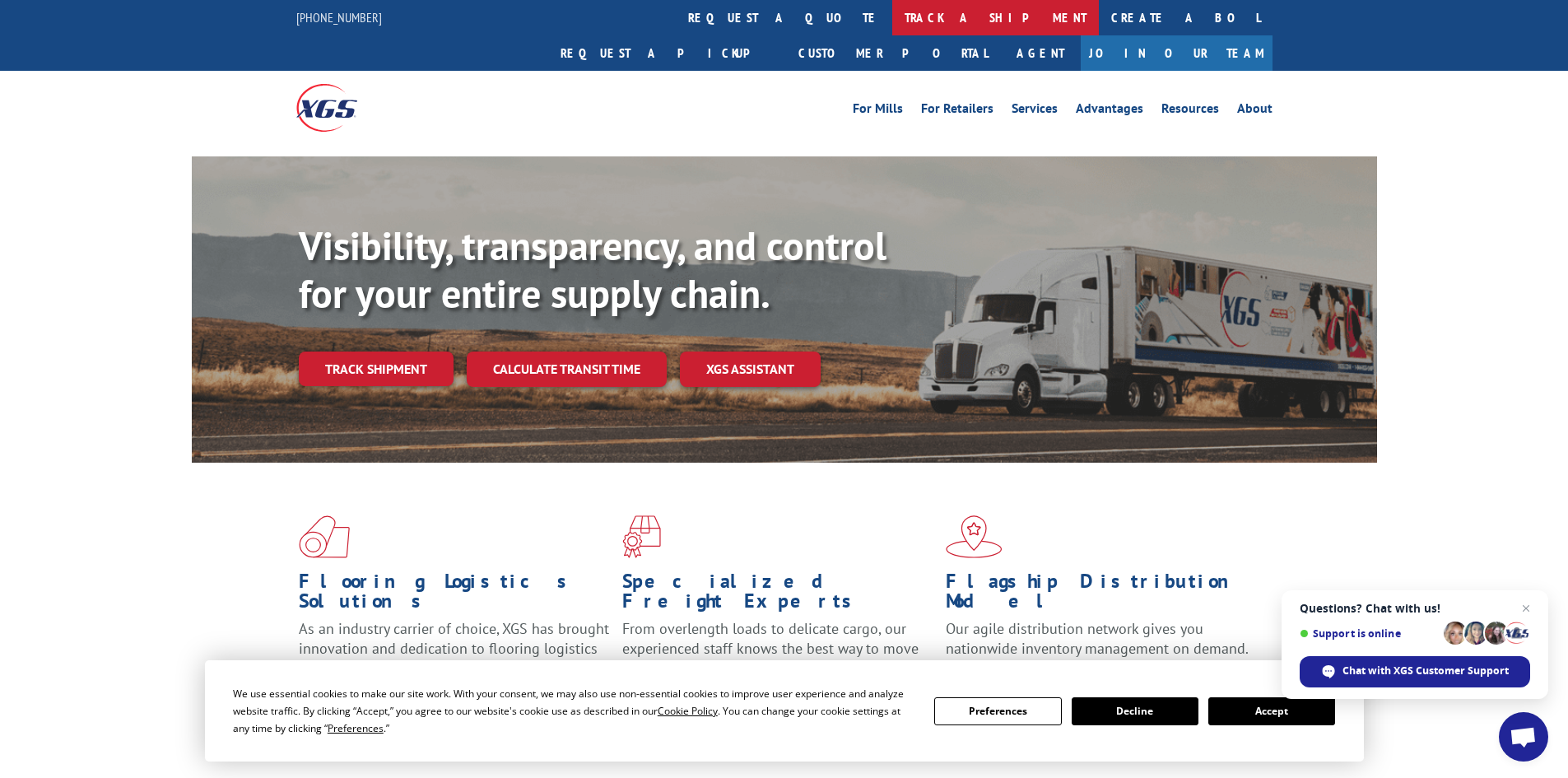
click at [892, 12] on link "track a shipment" at bounding box center [995, 17] width 207 height 35
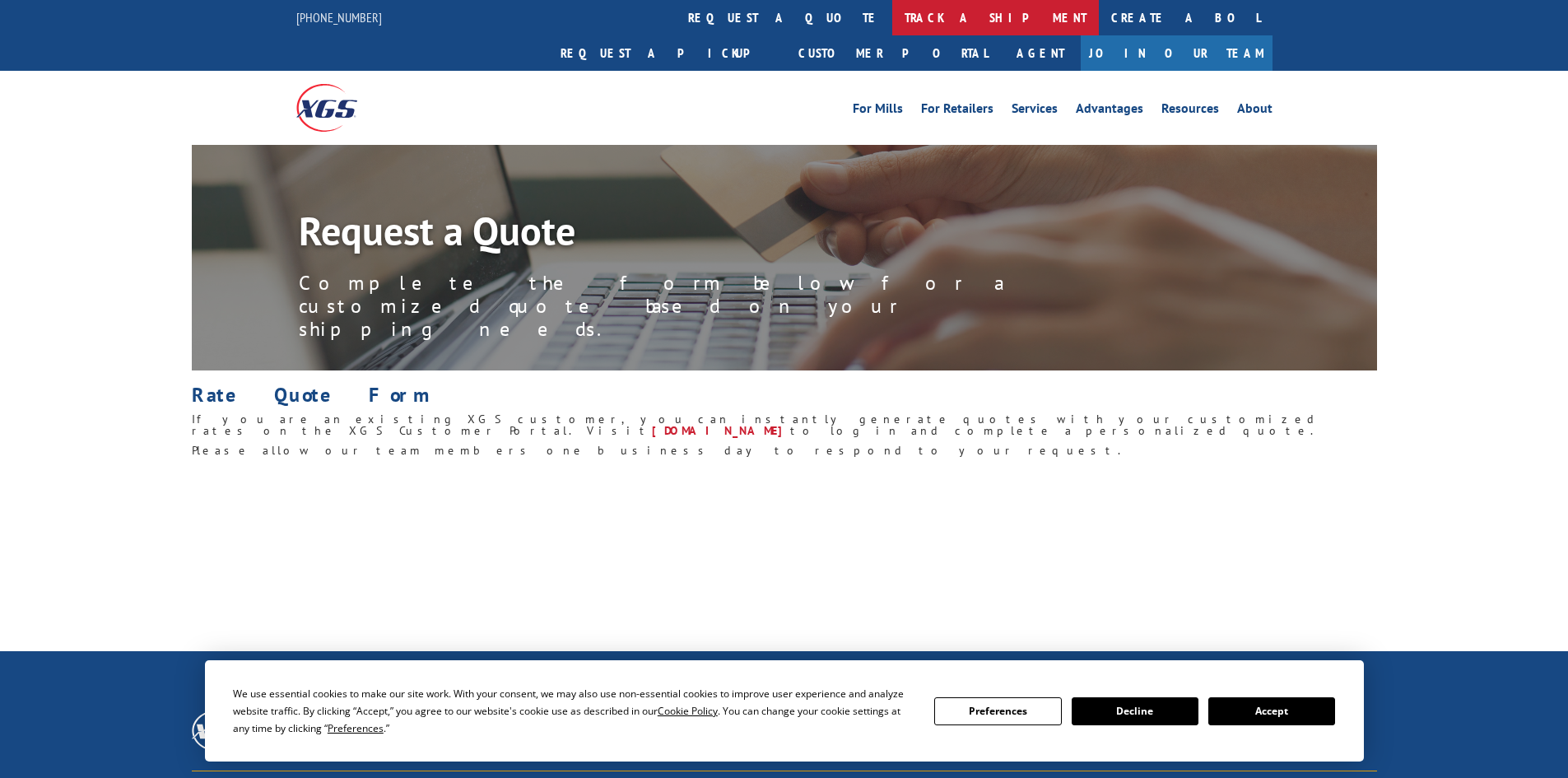
click at [892, 15] on link "track a shipment" at bounding box center [995, 17] width 207 height 35
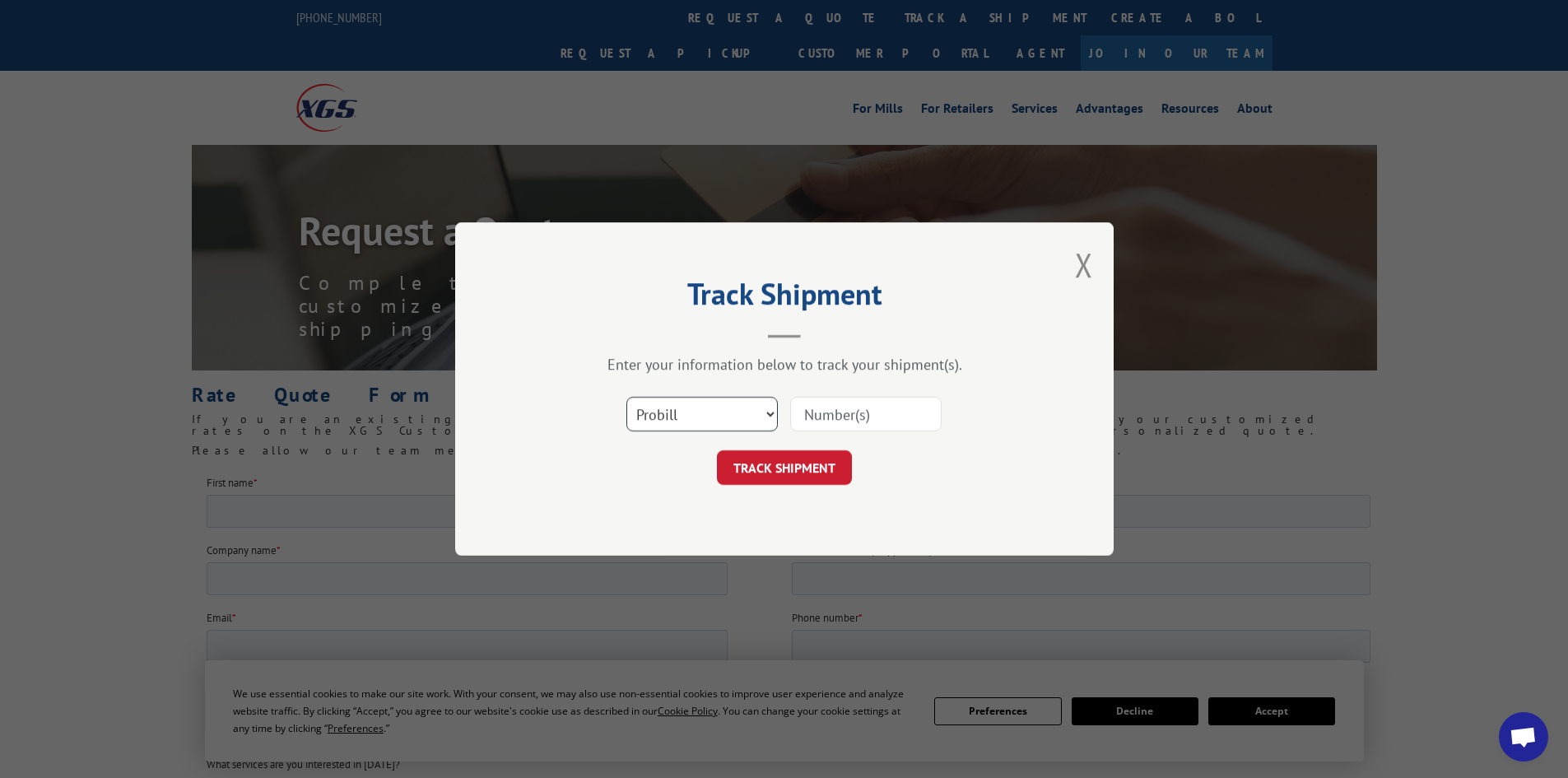
click at [734, 402] on select "Select category... Probill BOL PO" at bounding box center [702, 414] width 151 height 35
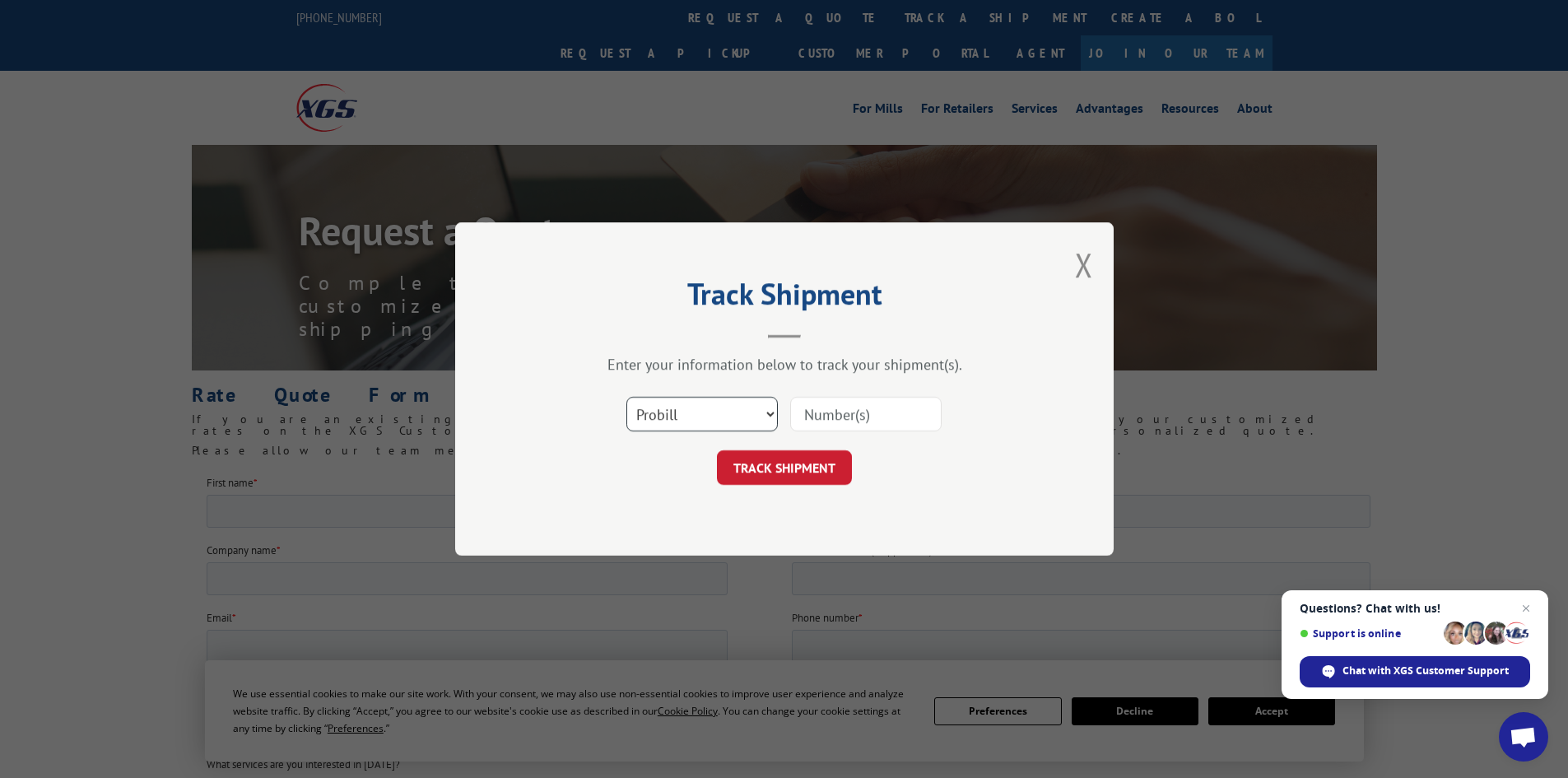
select select "bol"
click at [626, 397] on select "Select category... Probill BOL PO" at bounding box center [702, 414] width 151 height 35
click at [857, 426] on input at bounding box center [866, 414] width 151 height 35
paste input "85495"
type input "85495"
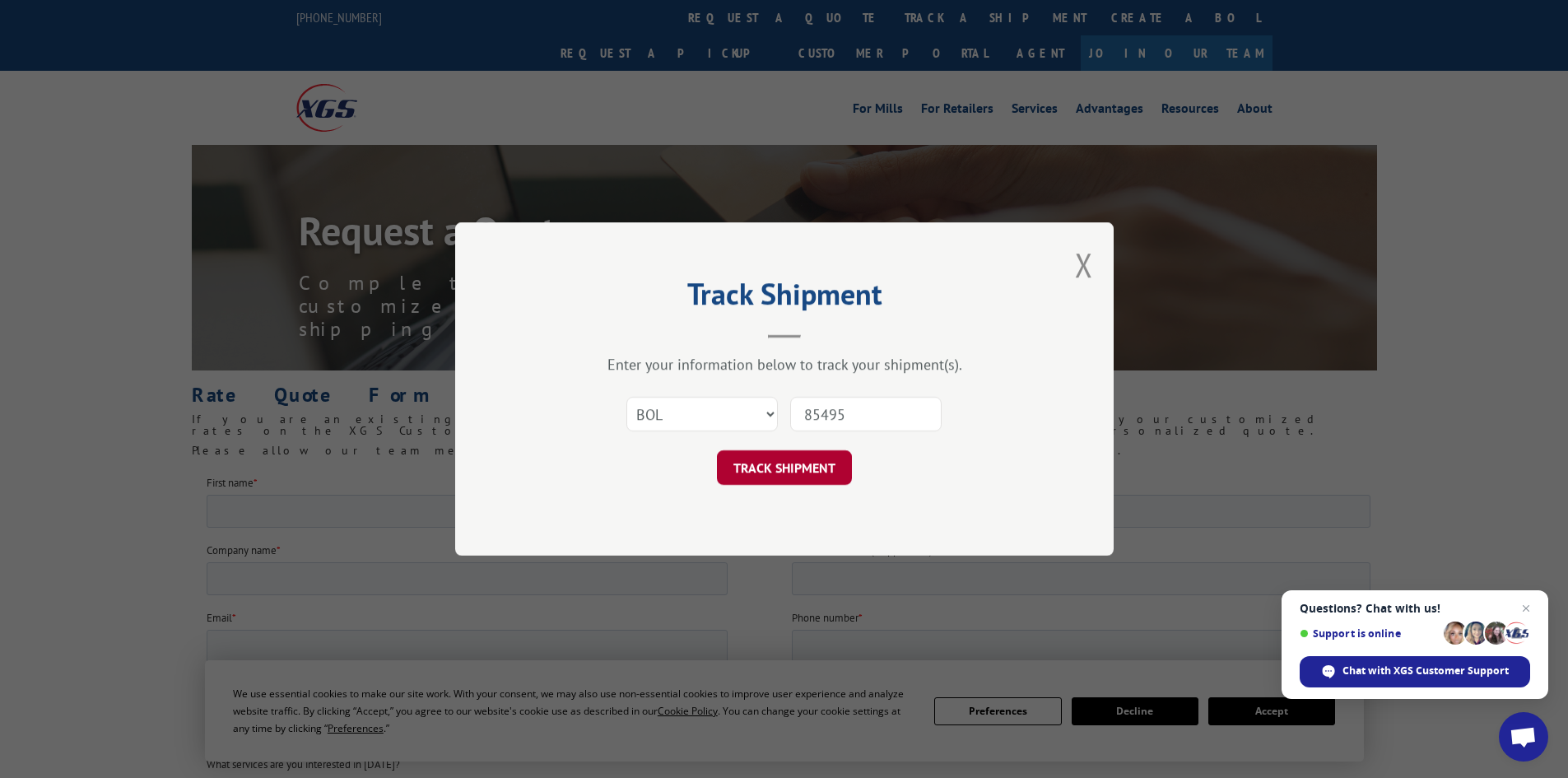
click at [806, 464] on button "TRACK SHIPMENT" at bounding box center [784, 467] width 135 height 35
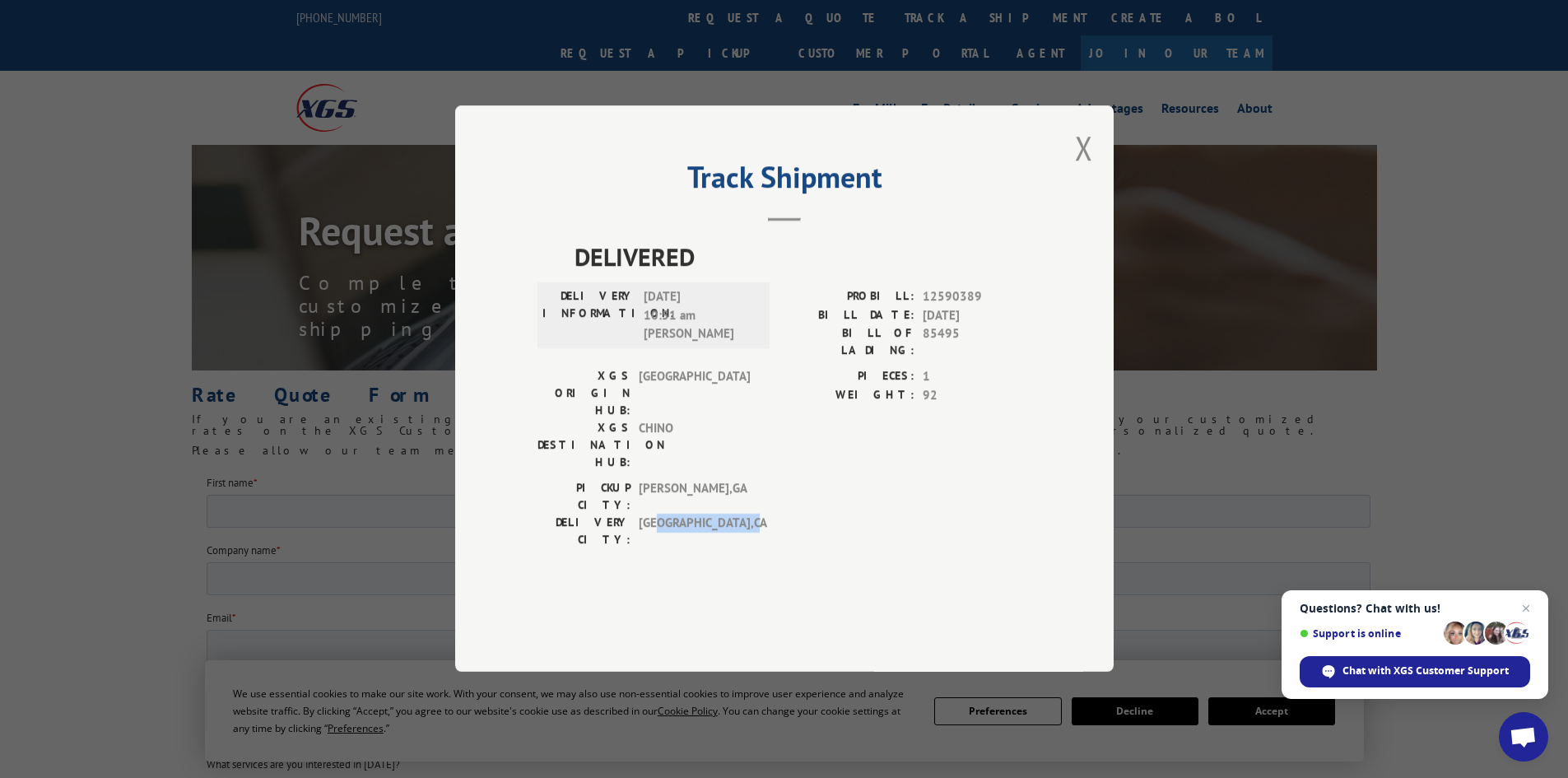
drag, startPoint x: 665, startPoint y: 492, endPoint x: 728, endPoint y: 490, distance: 63.0
click at [728, 514] on span "[GEOGRAPHIC_DATA] , [GEOGRAPHIC_DATA]" at bounding box center [694, 532] width 111 height 35
click at [1081, 169] on button "Close modal" at bounding box center [1083, 148] width 18 height 44
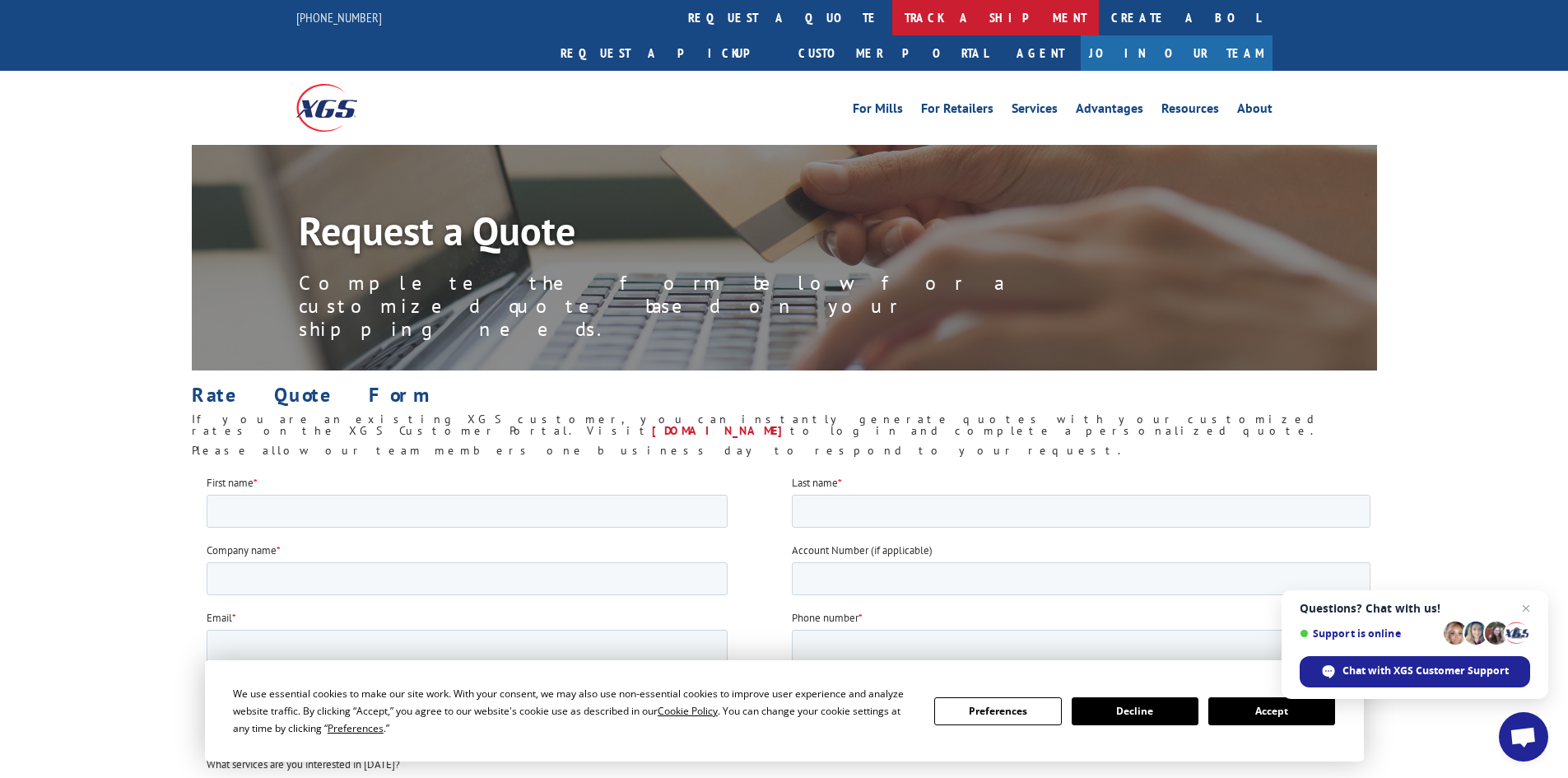
click at [892, 25] on link "track a shipment" at bounding box center [995, 17] width 207 height 35
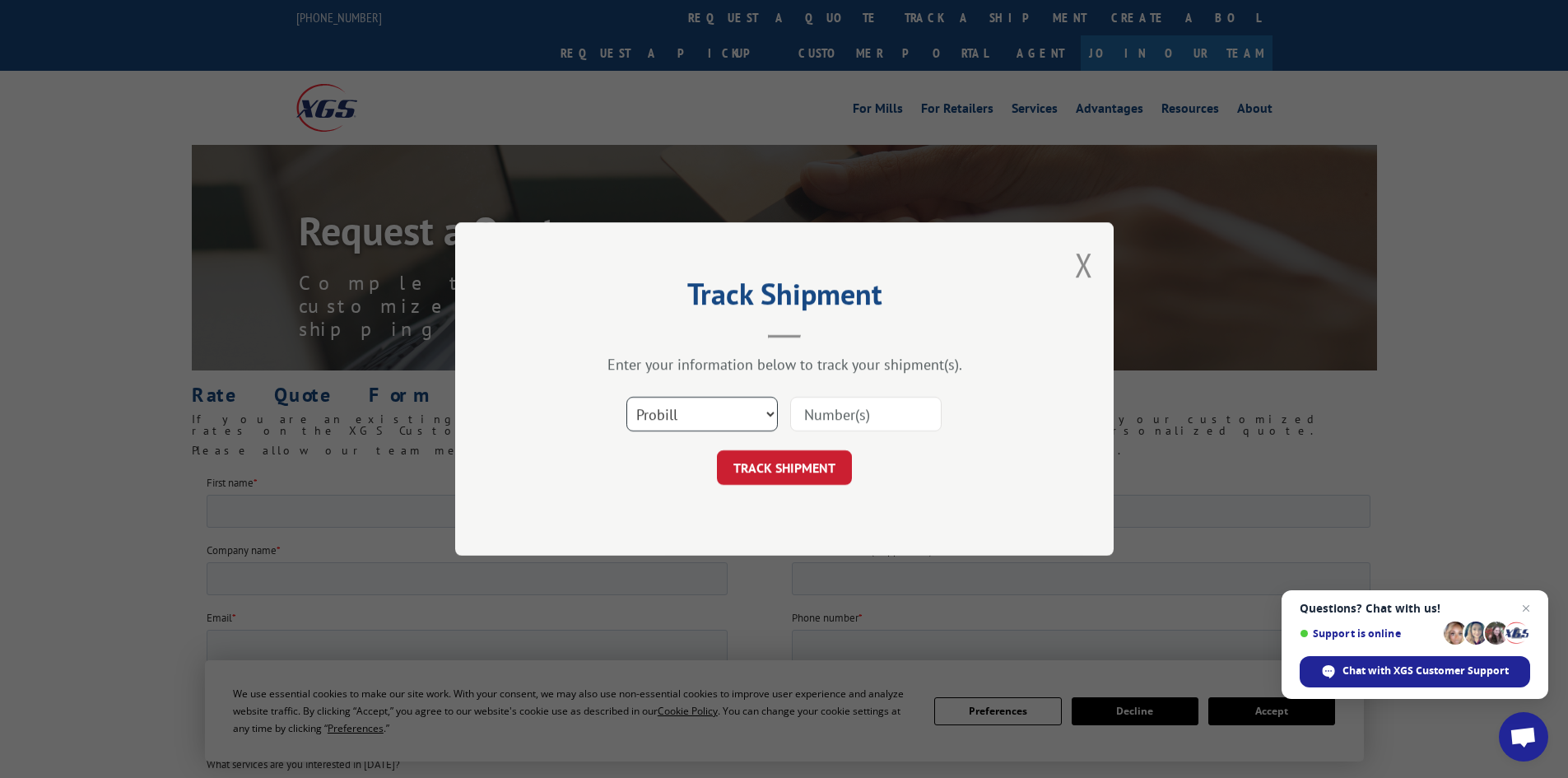
click at [751, 419] on select "Select category... Probill BOL PO" at bounding box center [702, 414] width 151 height 35
click at [858, 419] on input at bounding box center [866, 414] width 151 height 35
paste input "2870159"
type input "2870159"
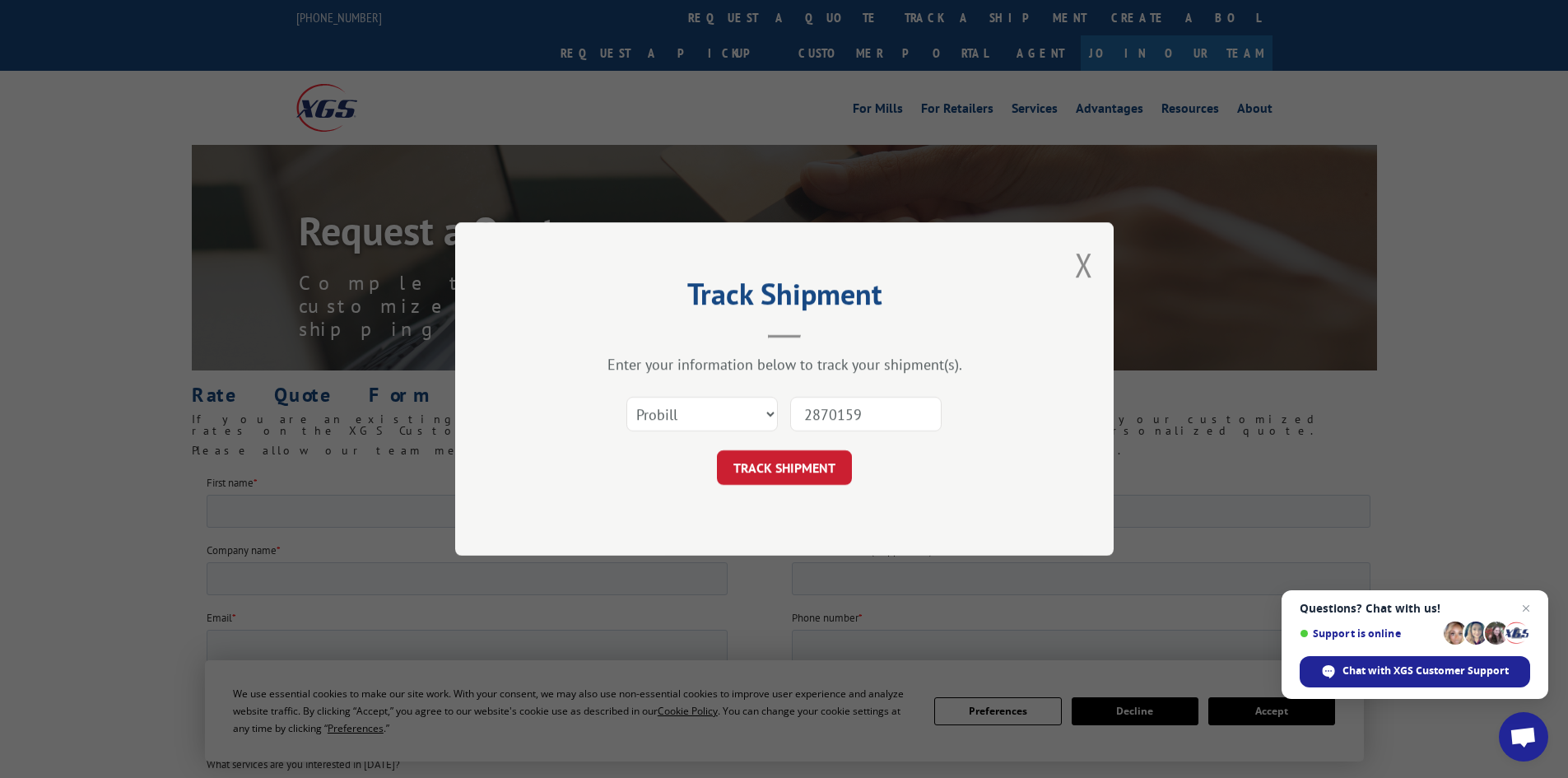
click at [819, 472] on button "TRACK SHIPMENT" at bounding box center [784, 467] width 135 height 35
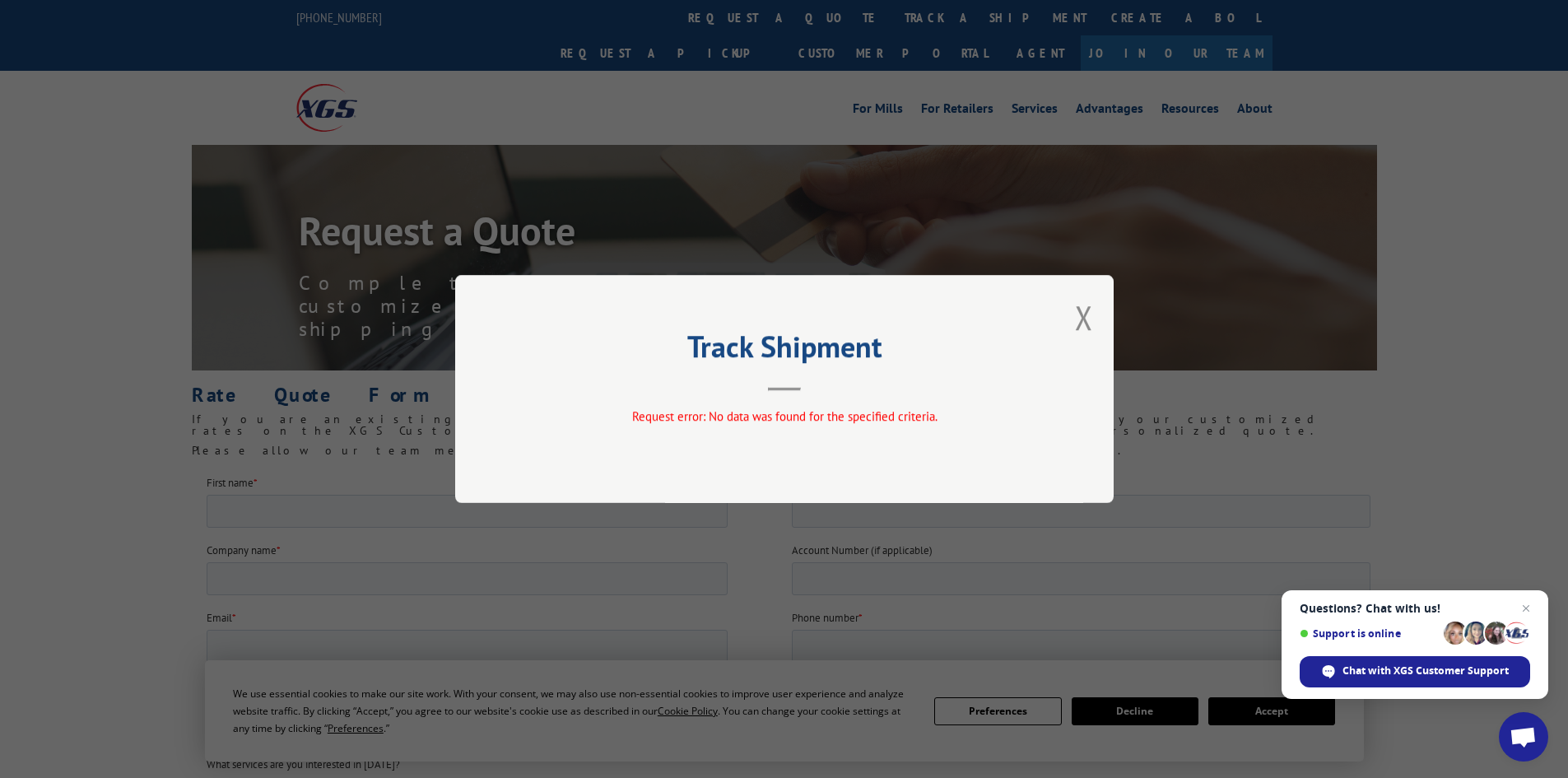
click at [1072, 317] on div "Track Shipment Request error: No data was found for the specified criteria." at bounding box center [784, 389] width 659 height 228
click at [1089, 326] on button "Close modal" at bounding box center [1083, 317] width 18 height 44
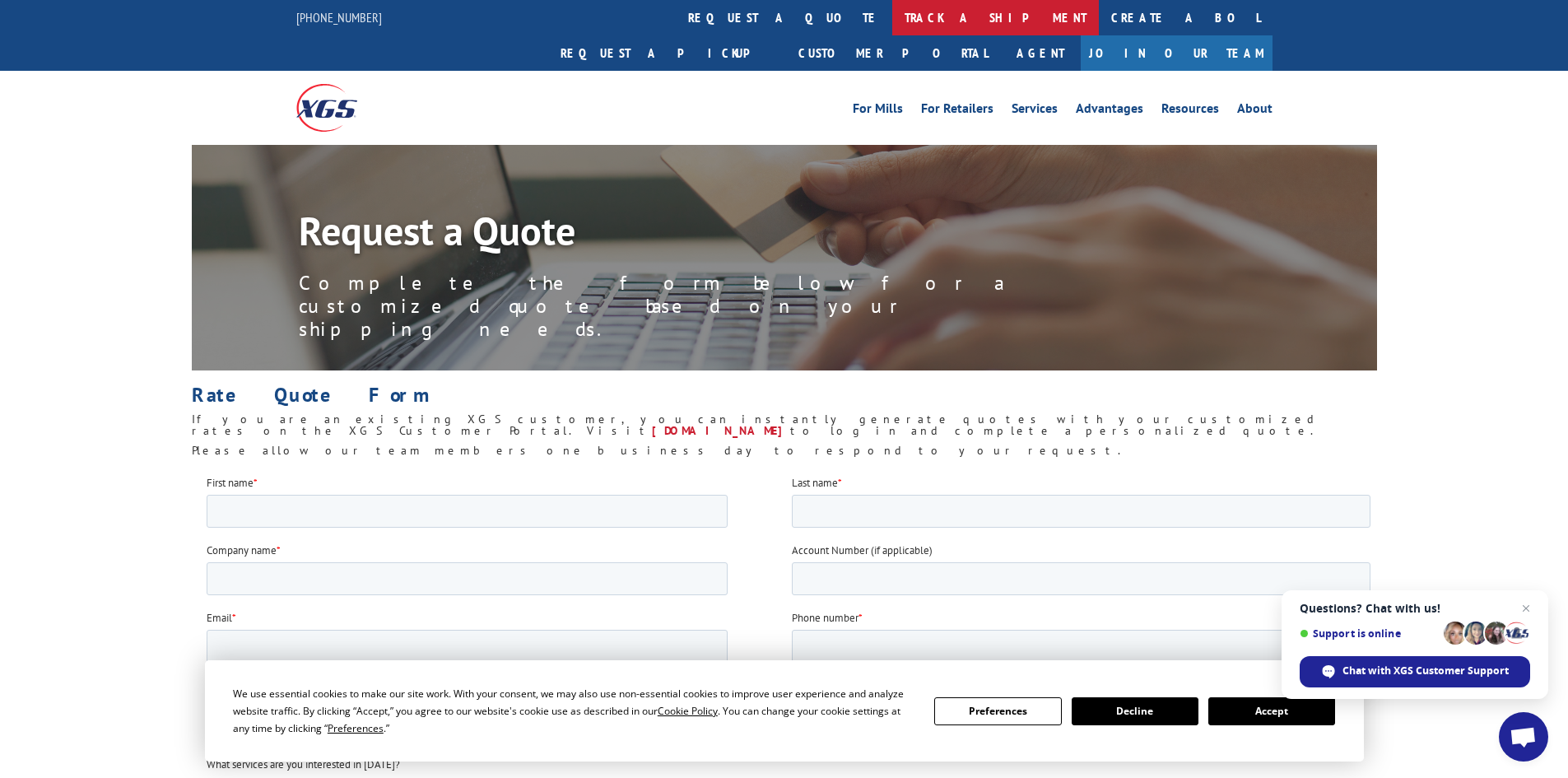
click at [892, 12] on link "track a shipment" at bounding box center [995, 17] width 207 height 35
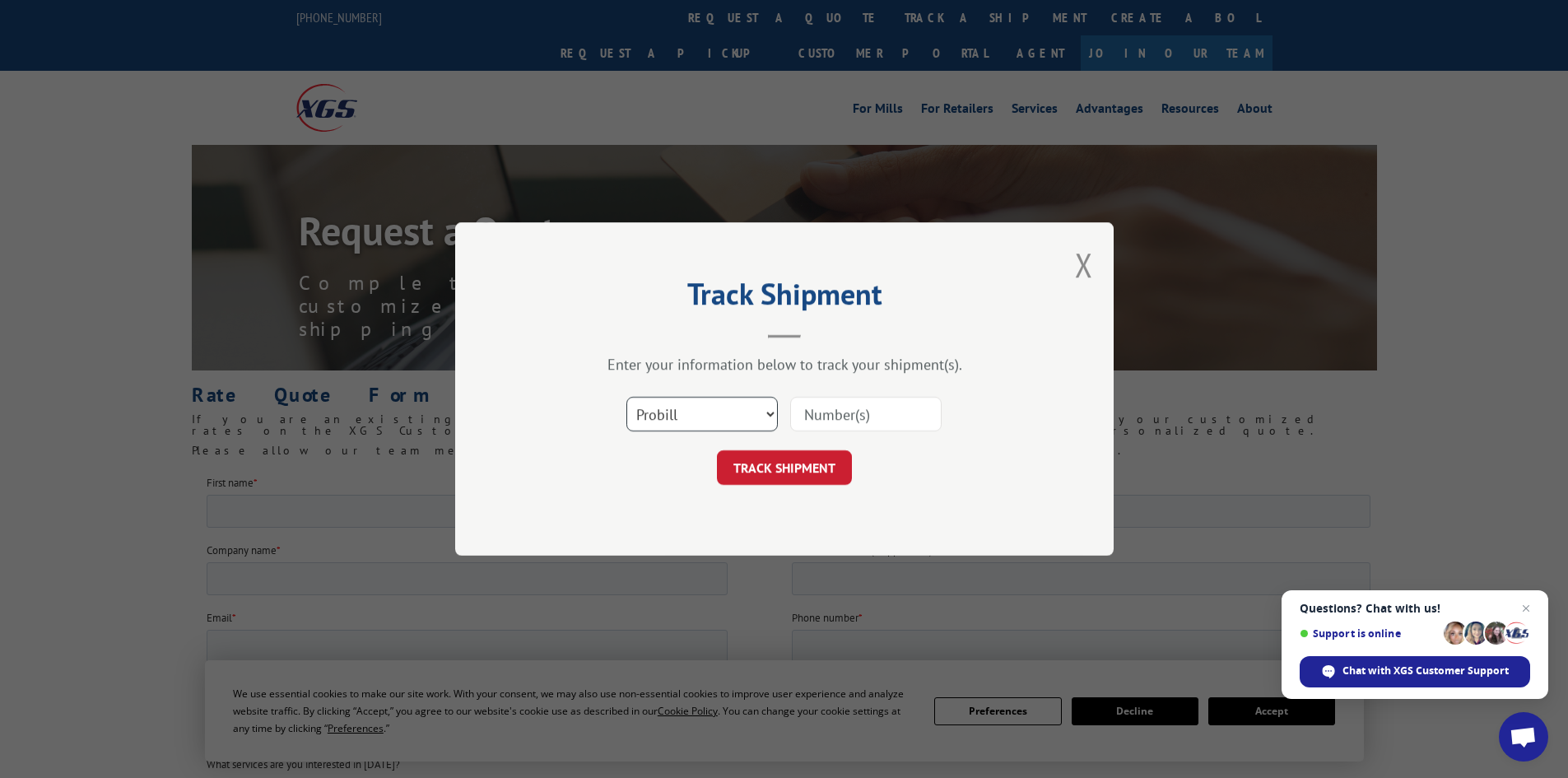
click at [768, 428] on select "Select category... Probill BOL PO" at bounding box center [702, 414] width 151 height 35
select select "bol"
click at [626, 397] on select "Select category... Probill BOL PO" at bounding box center [702, 414] width 151 height 35
click at [841, 424] on input at bounding box center [866, 414] width 151 height 35
paste input "85495"
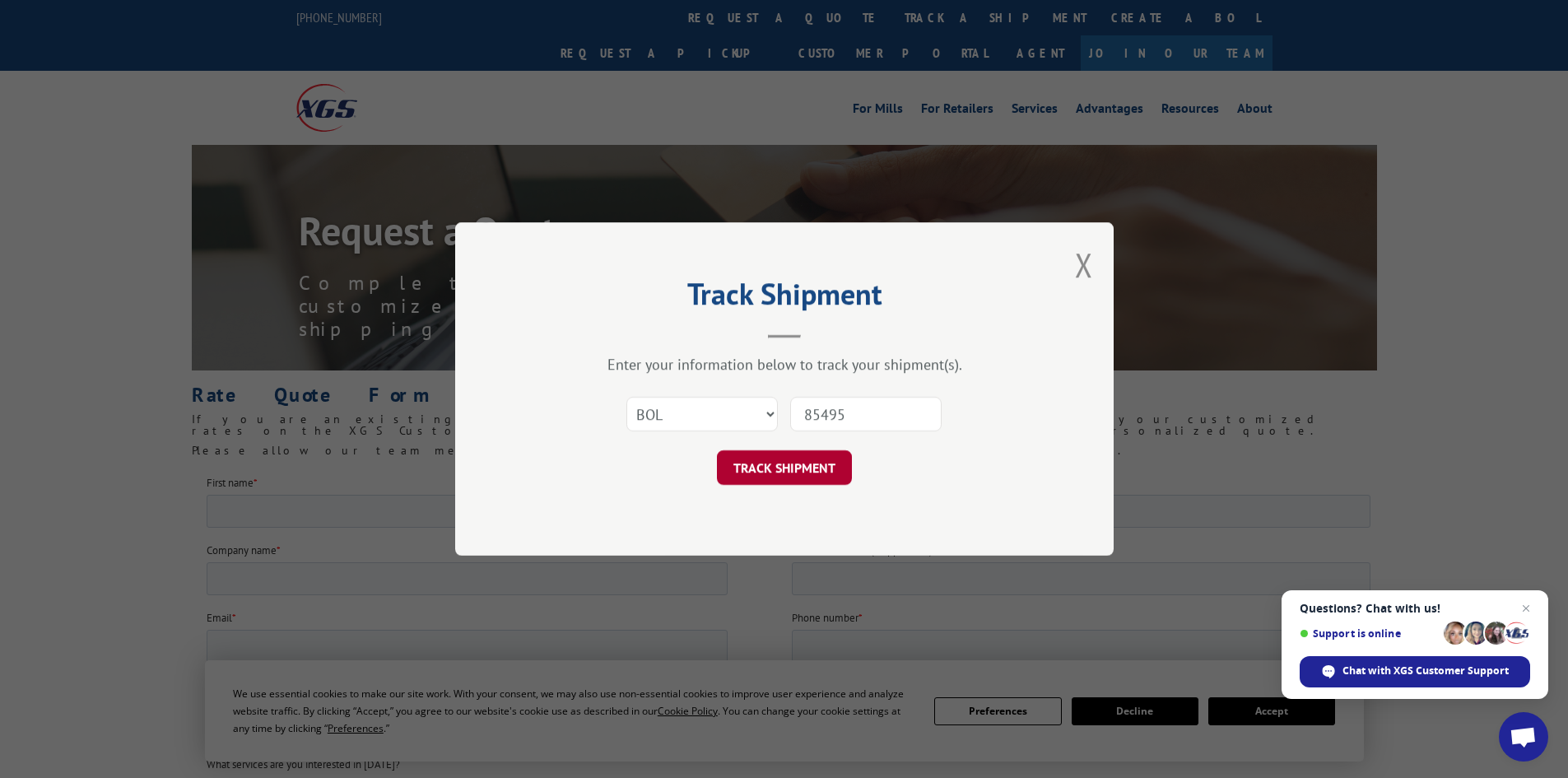
type input "85495"
click at [818, 465] on button "TRACK SHIPMENT" at bounding box center [784, 467] width 135 height 35
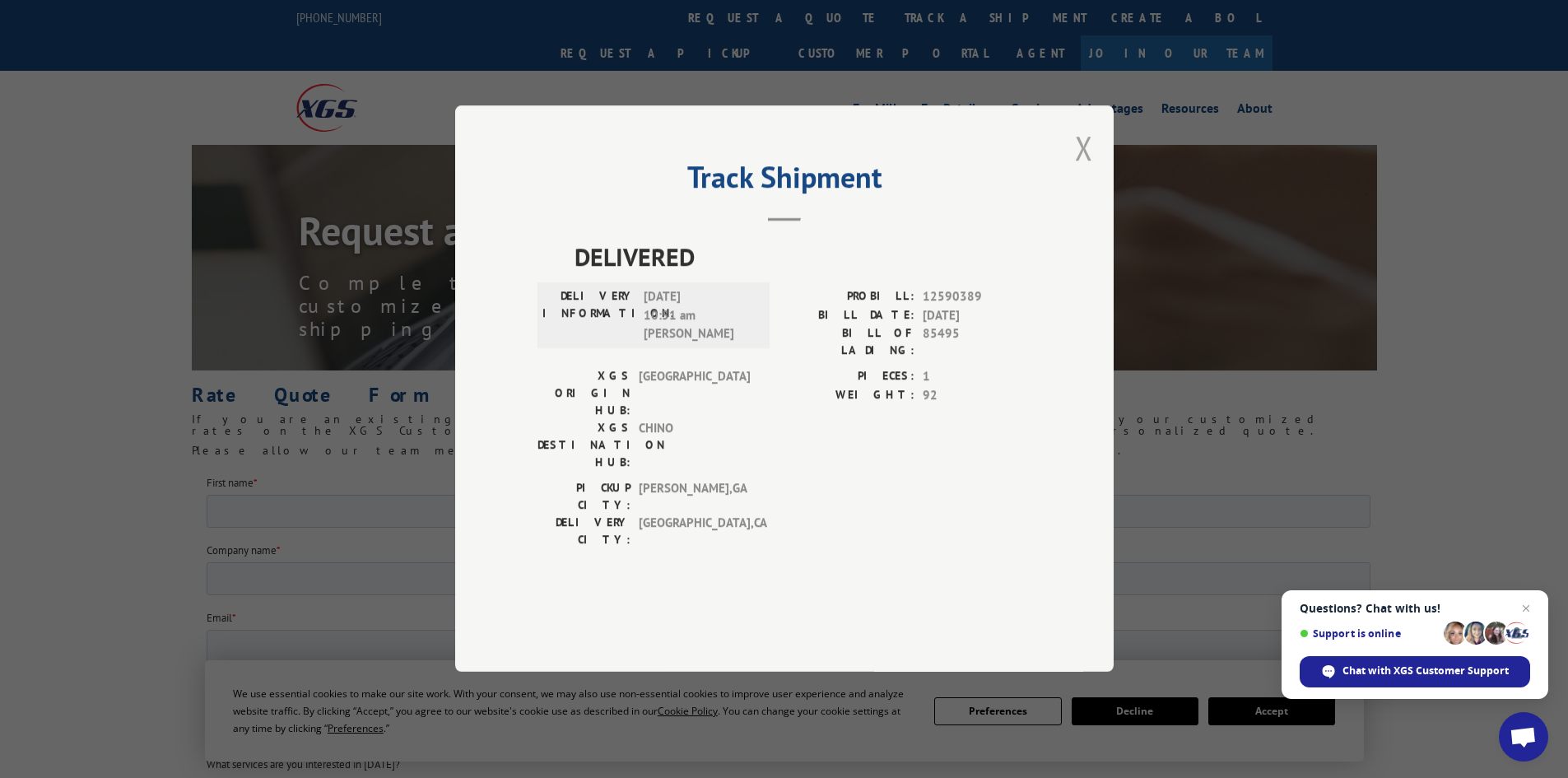
click at [1090, 169] on button "Close modal" at bounding box center [1083, 148] width 18 height 44
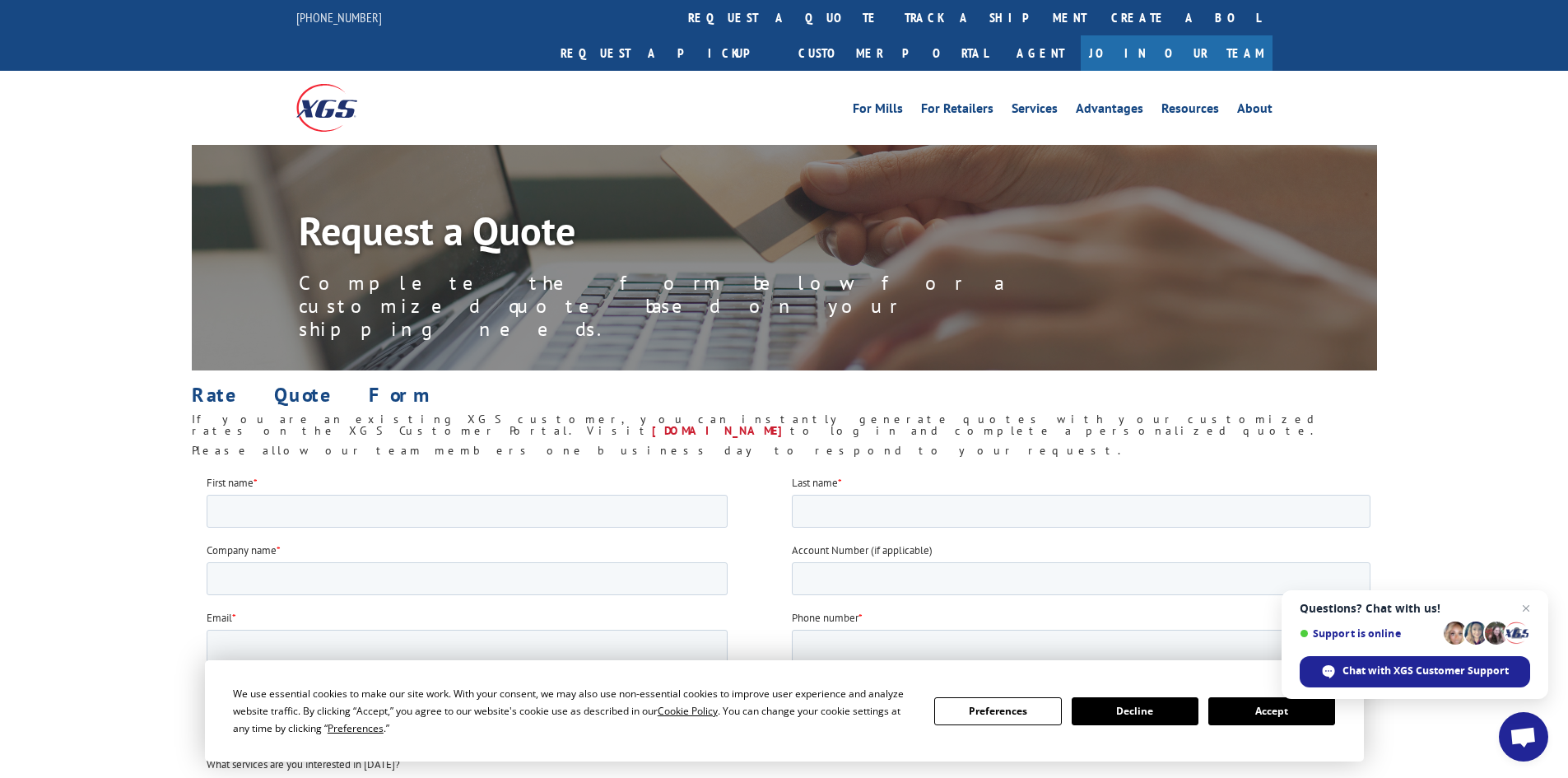
drag, startPoint x: 705, startPoint y: 22, endPoint x: 704, endPoint y: 31, distance: 9.1
click at [892, 22] on link "track a shipment" at bounding box center [995, 17] width 207 height 35
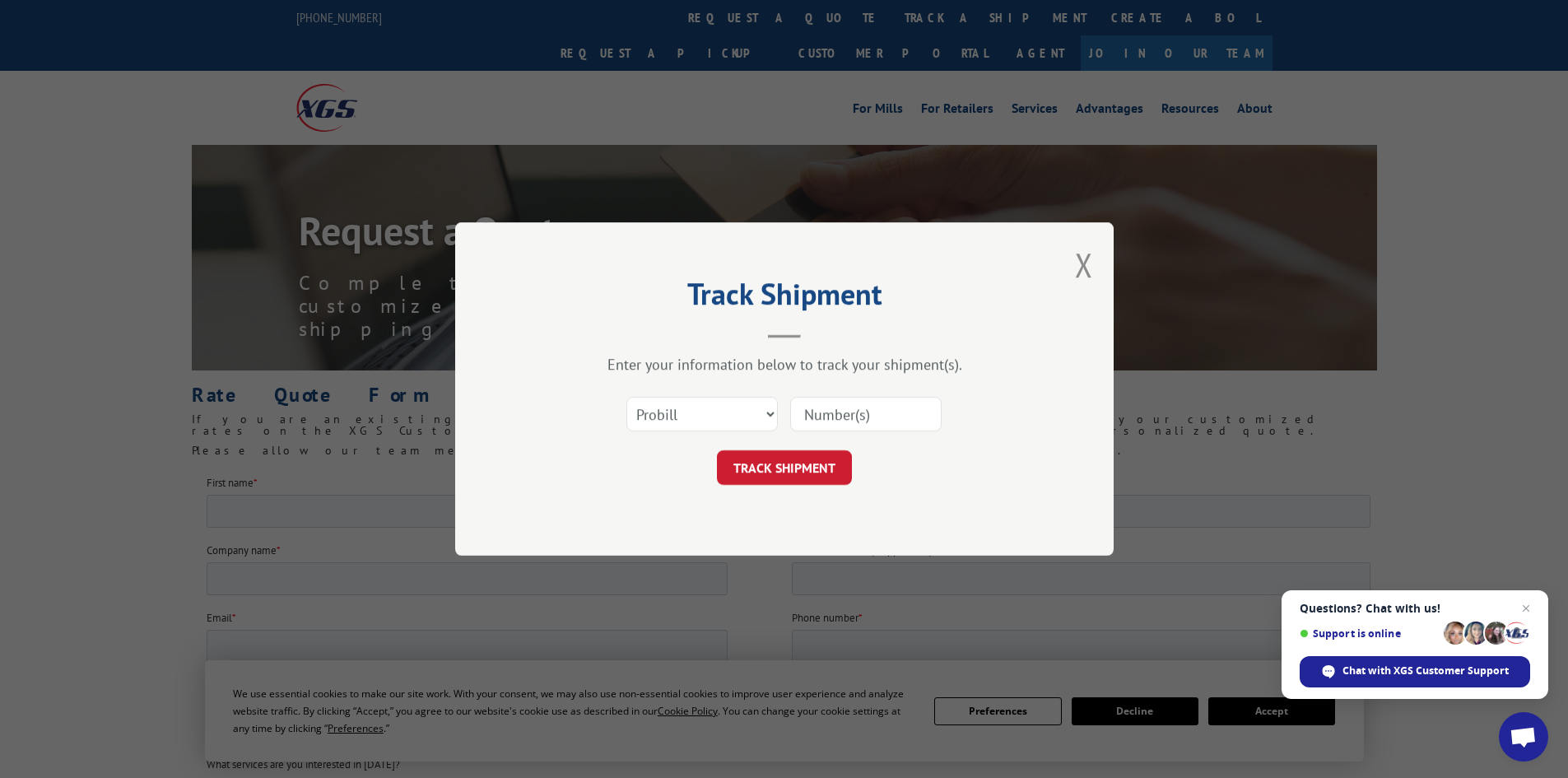
drag, startPoint x: 715, startPoint y: 454, endPoint x: 712, endPoint y: 419, distance: 35.1
click at [715, 447] on form "Select category... Probill BOL PO TRACK SHIPMENT" at bounding box center [784, 436] width 494 height 98
drag, startPoint x: 712, startPoint y: 419, endPoint x: 711, endPoint y: 428, distance: 9.1
click at [712, 419] on select "Select category... Probill BOL PO" at bounding box center [702, 414] width 151 height 35
select select "bol"
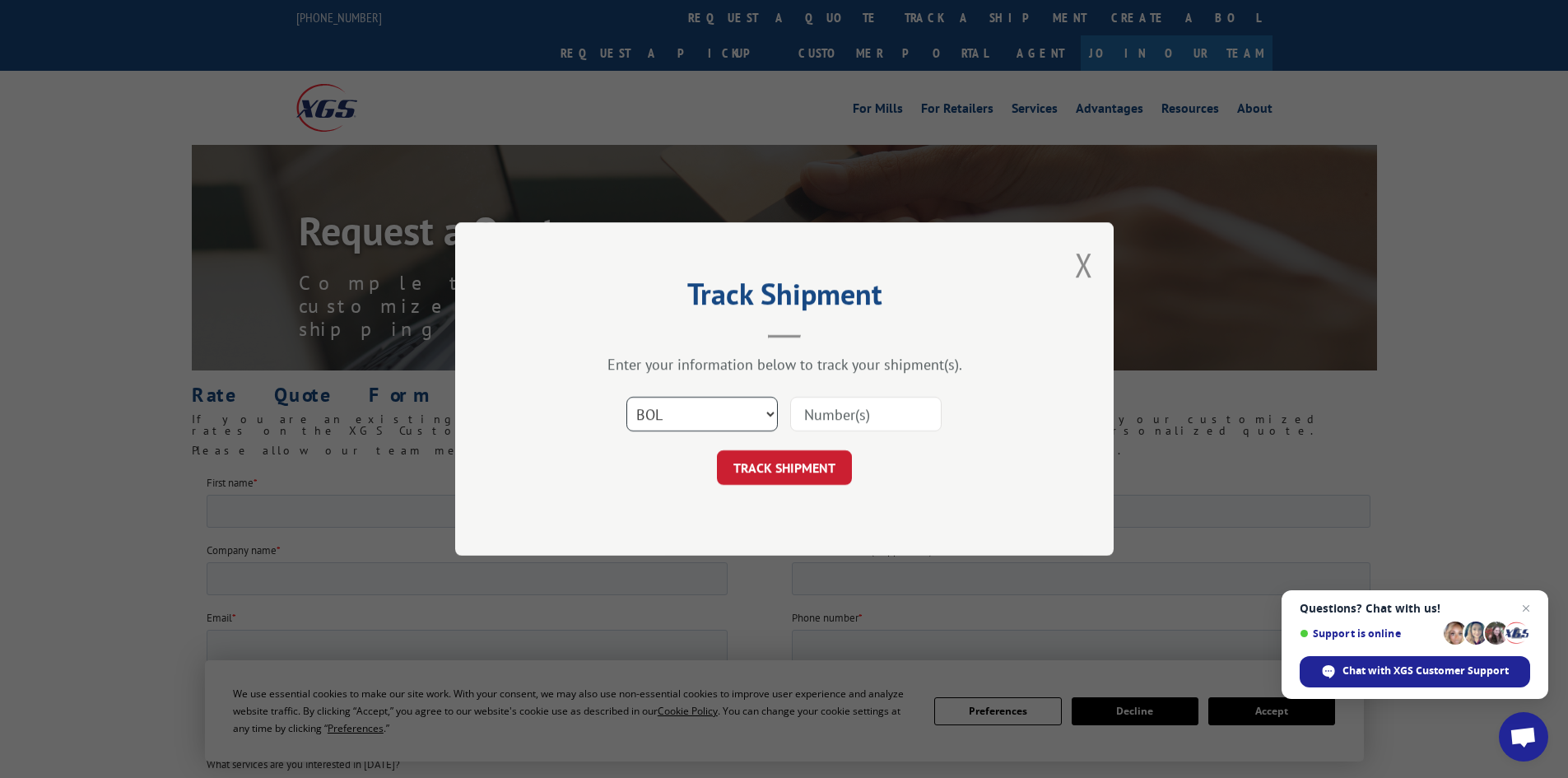
click at [626, 397] on select "Select category... Probill BOL PO" at bounding box center [702, 414] width 151 height 35
click at [864, 428] on input at bounding box center [866, 414] width 151 height 35
paste input "2870159"
type input "2870159"
click at [759, 463] on button "TRACK SHIPMENT" at bounding box center [784, 467] width 135 height 35
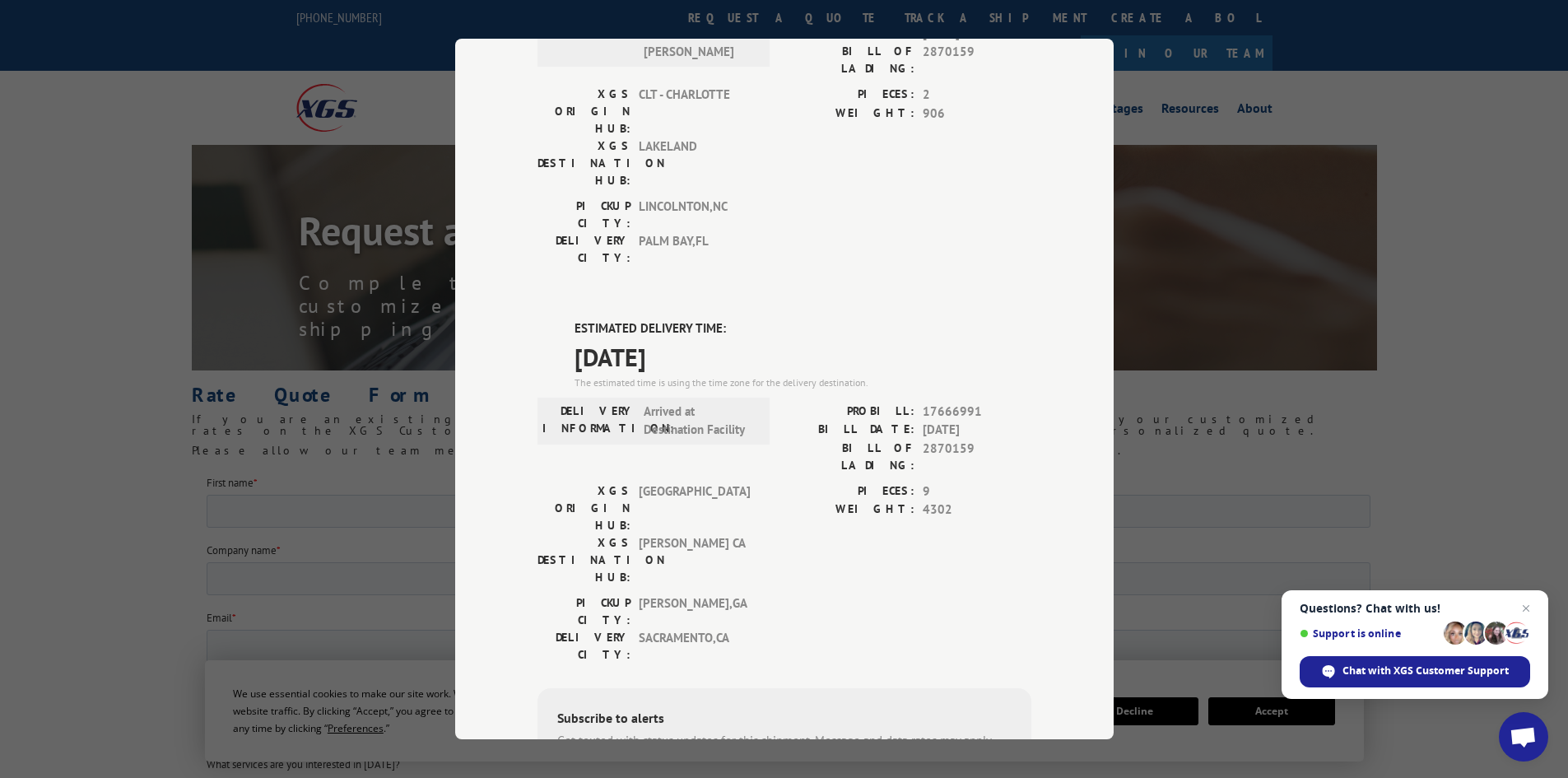
scroll to position [579, 0]
click at [634, 402] on div "DELIVERY INFORMATION: Arrived at Destination Facility" at bounding box center [653, 441] width 232 height 80
drag, startPoint x: 633, startPoint y: 288, endPoint x: 681, endPoint y: 302, distance: 50.0
click at [681, 481] on div "XGS ORIGIN HUB: TUNNEL HILL XGS DESTINATION HUB: TRACY [GEOGRAPHIC_DATA]" at bounding box center [649, 533] width 222 height 104
click at [681, 533] on span "[PERSON_NAME] CA" at bounding box center [694, 559] width 111 height 52
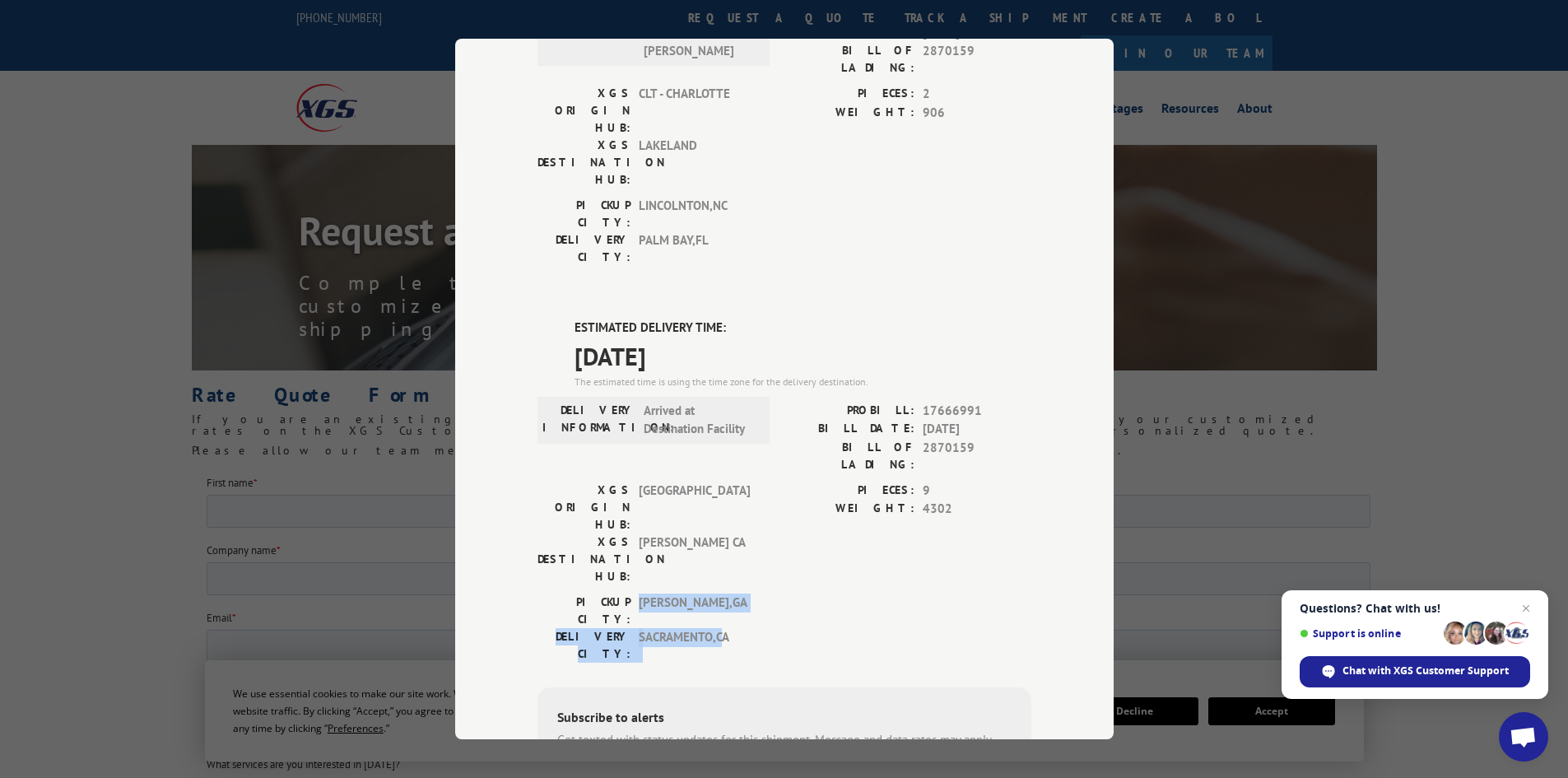
drag, startPoint x: 631, startPoint y: 344, endPoint x: 716, endPoint y: 359, distance: 86.3
click at [716, 593] on div "PICKUP CITY: [GEOGRAPHIC_DATA] , [GEOGRAPHIC_DATA]: [GEOGRAPHIC_DATA] , [GEOGRA…" at bounding box center [649, 627] width 222 height 69
click at [716, 628] on span "[GEOGRAPHIC_DATA] , [GEOGRAPHIC_DATA]" at bounding box center [694, 645] width 111 height 35
click at [659, 533] on span "[PERSON_NAME] CA" at bounding box center [694, 559] width 111 height 52
drag, startPoint x: 633, startPoint y: 304, endPoint x: 682, endPoint y: 302, distance: 49.0
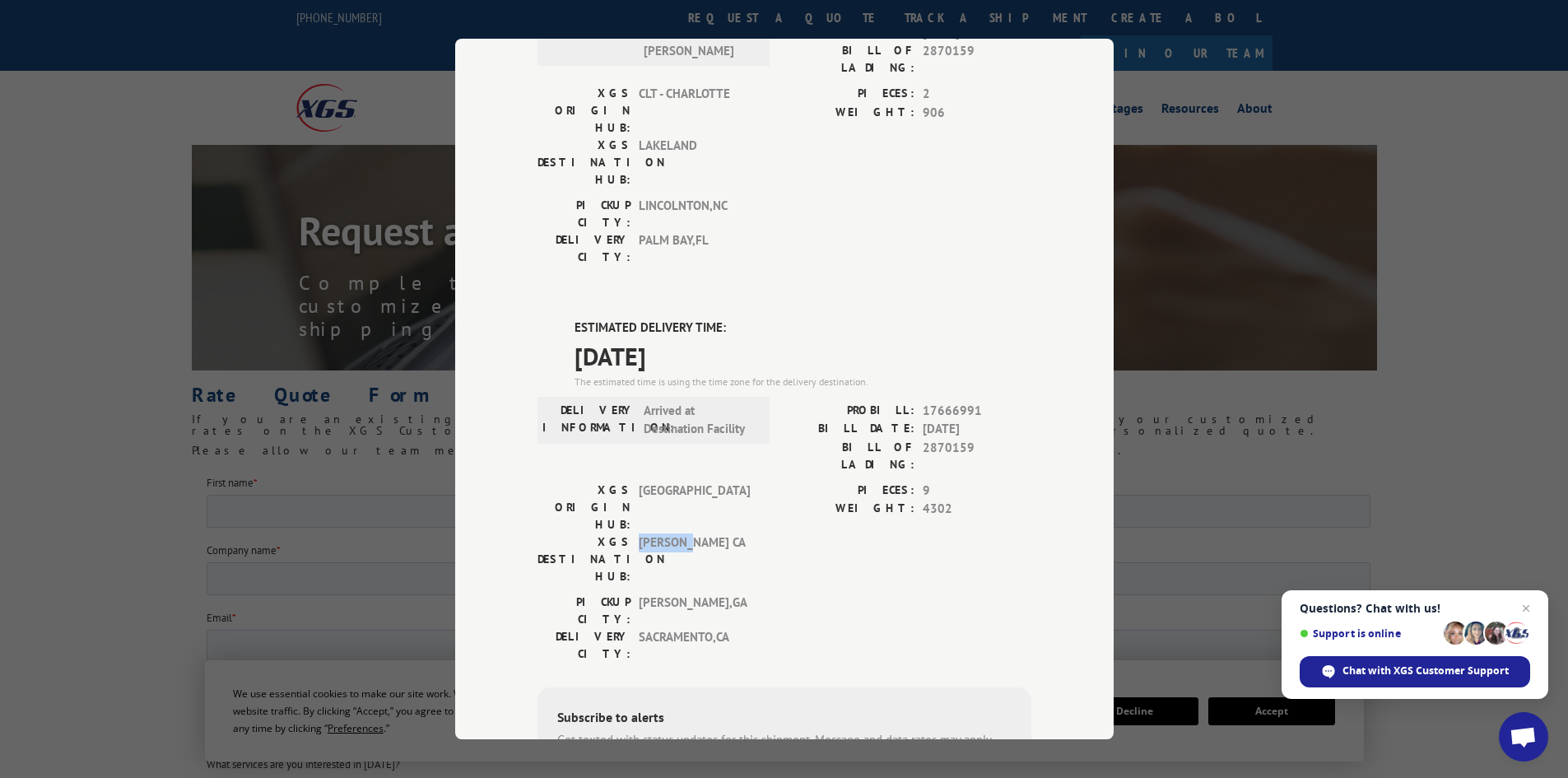
click at [682, 533] on span "[PERSON_NAME] CA" at bounding box center [694, 559] width 111 height 52
click at [675, 533] on span "[PERSON_NAME] CA" at bounding box center [694, 559] width 111 height 52
